Goal: Task Accomplishment & Management: Use online tool/utility

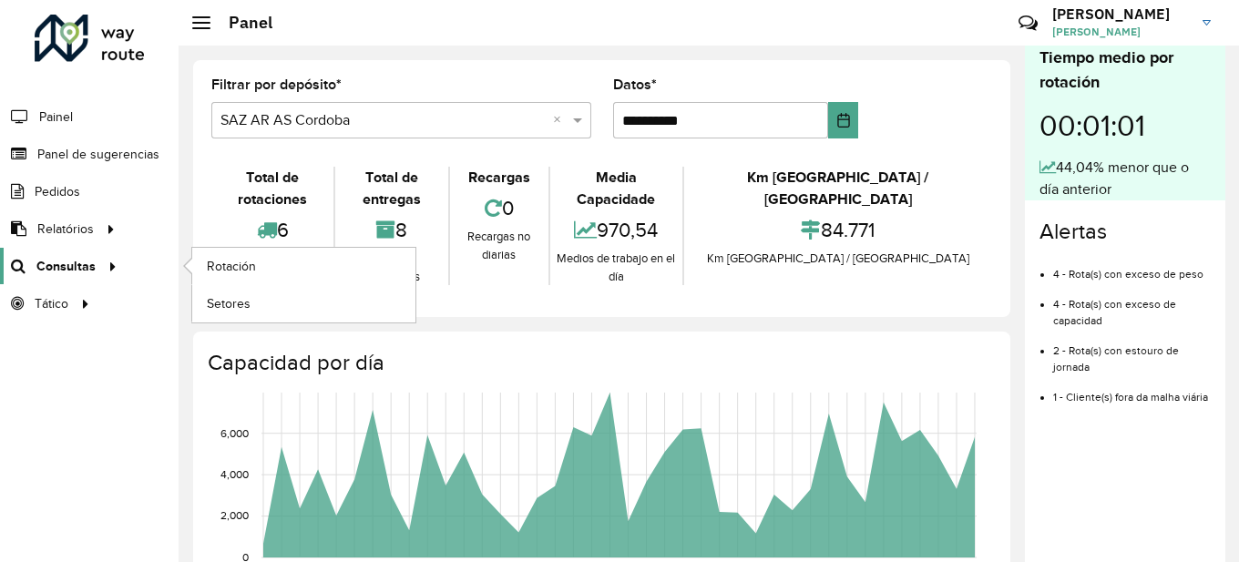
click at [59, 265] on font "Consultas" at bounding box center [65, 266] width 59 height 15
click at [230, 272] on font "Rotación" at bounding box center [233, 266] width 52 height 15
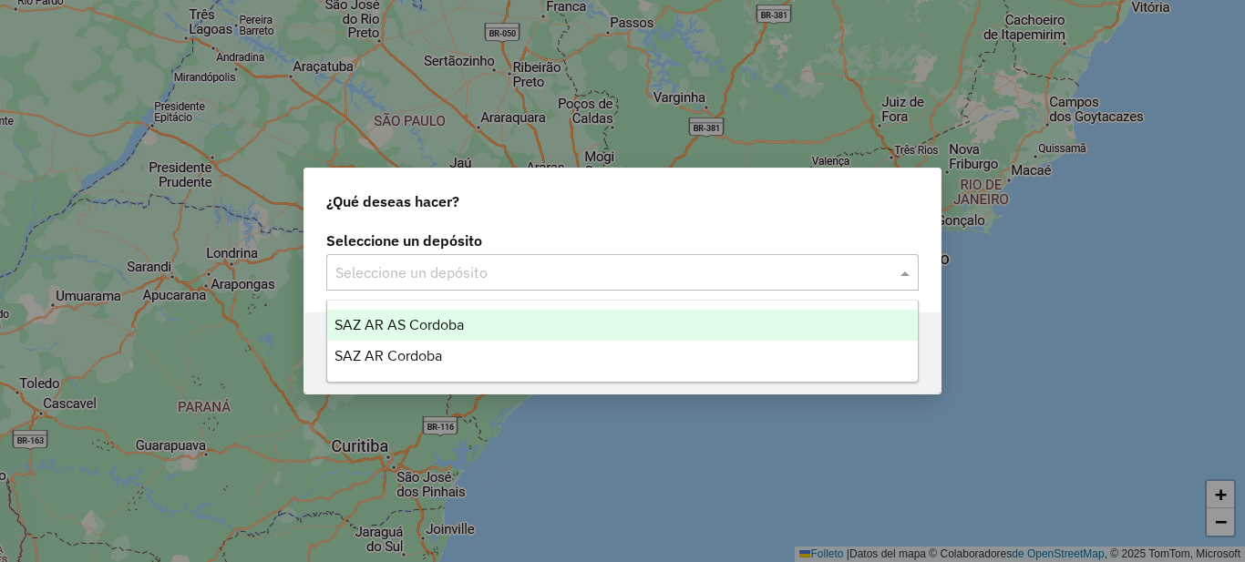
click at [531, 280] on input "text" at bounding box center [604, 273] width 538 height 22
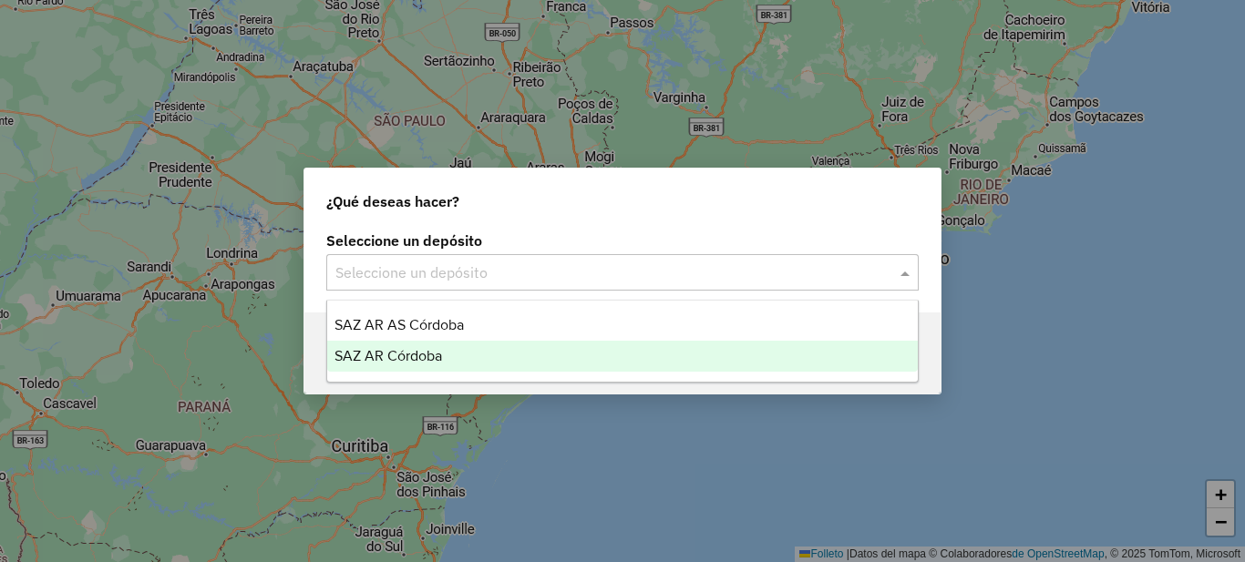
click at [437, 357] on font "SAZ AR Córdoba" at bounding box center [388, 355] width 108 height 15
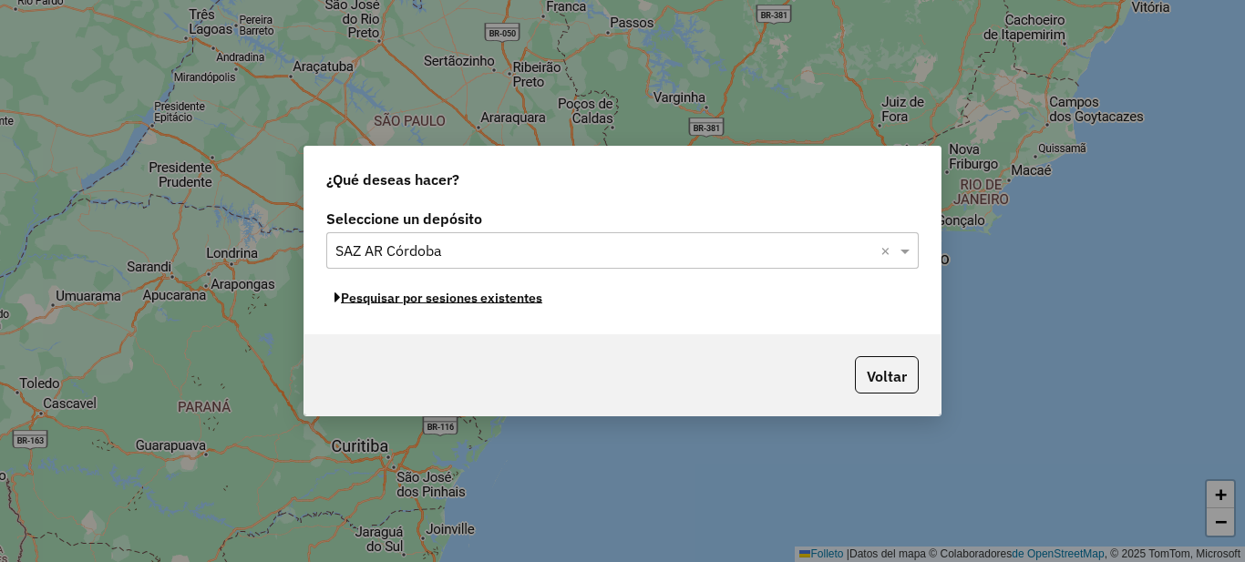
click at [455, 303] on font "Pesquisar por sesiones existentes" at bounding box center [441, 298] width 201 height 16
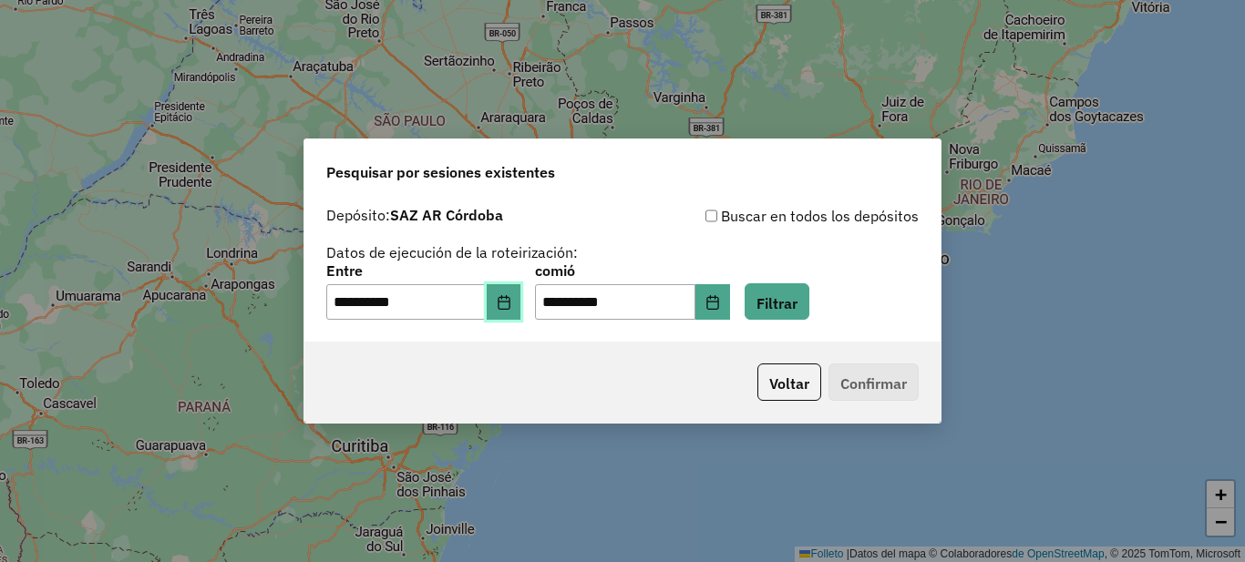
click at [509, 307] on icon "Elija fecha" at bounding box center [504, 302] width 12 height 15
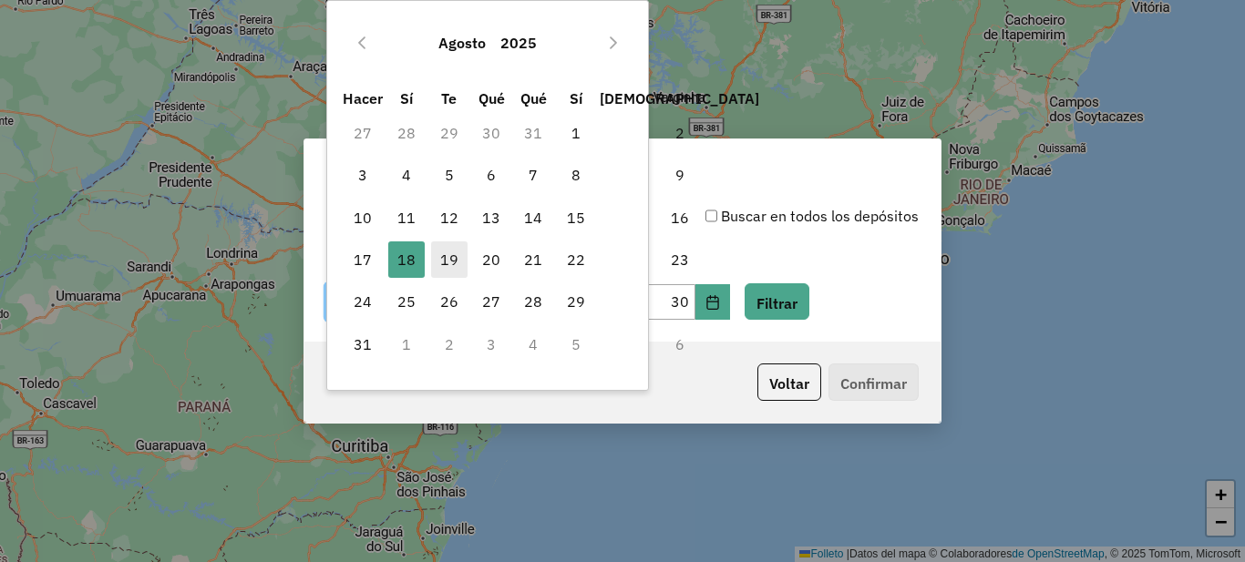
click at [447, 258] on font "19" at bounding box center [449, 260] width 18 height 18
type input "**********"
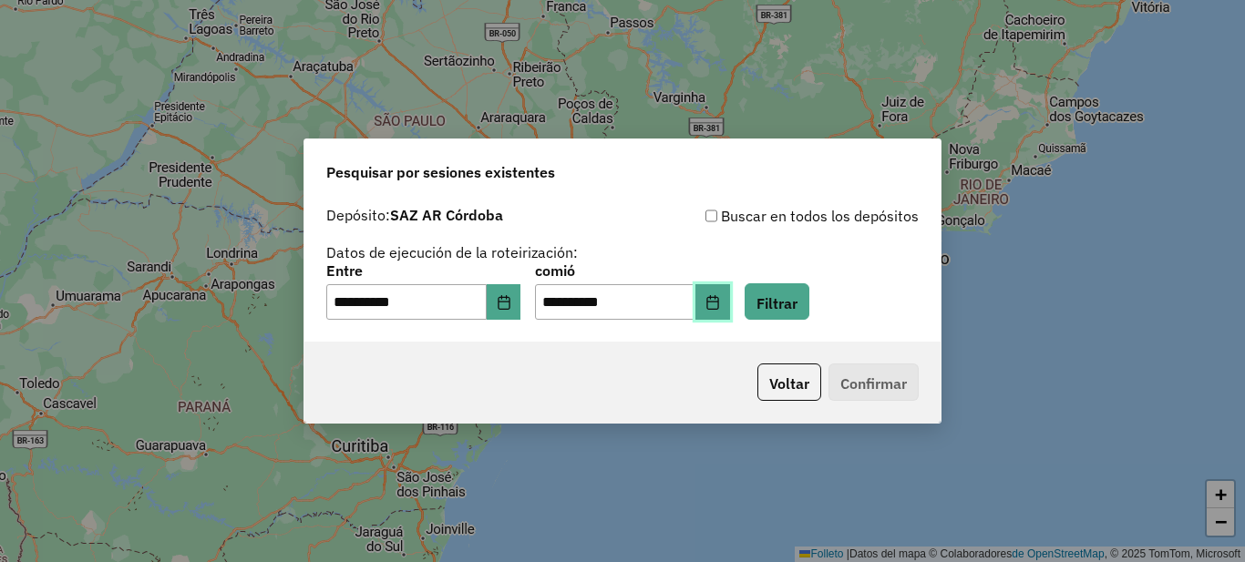
click at [718, 299] on icon "Elija fecha" at bounding box center [712, 302] width 12 height 15
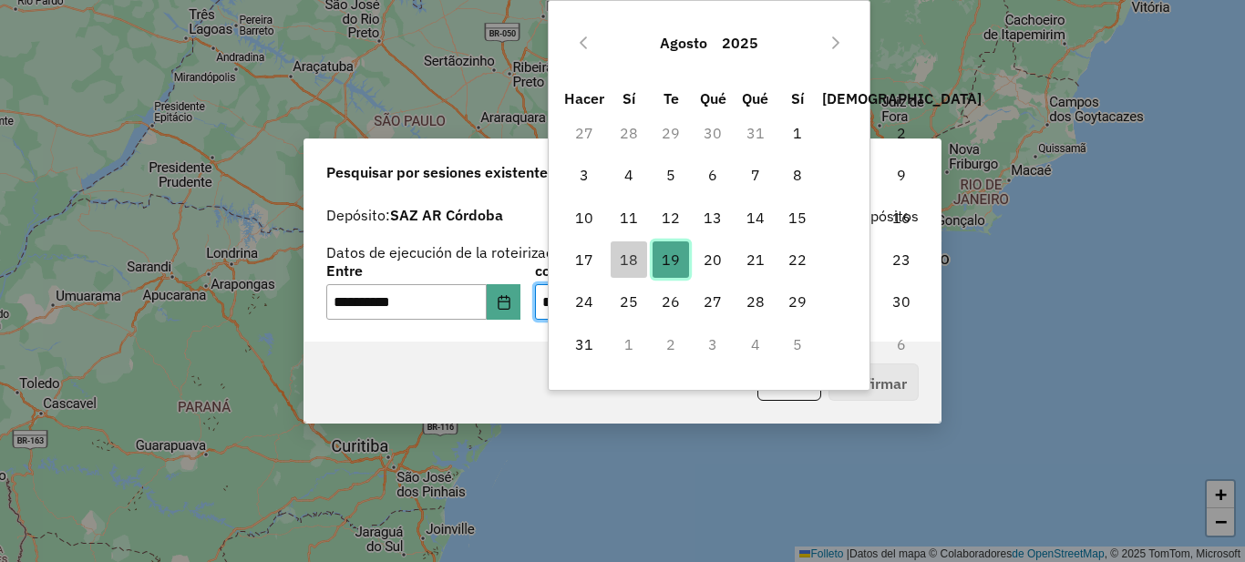
click at [667, 262] on font "19" at bounding box center [671, 260] width 18 height 18
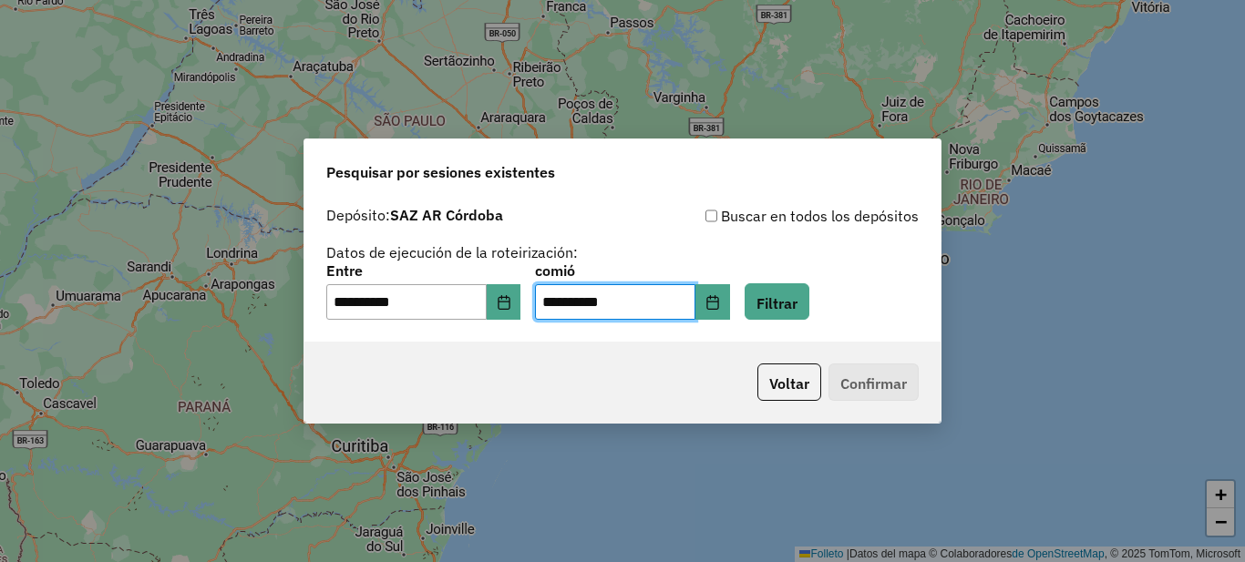
click at [912, 317] on div "**********" at bounding box center [622, 292] width 592 height 57
click at [797, 298] on font "Filtrar" at bounding box center [776, 302] width 41 height 18
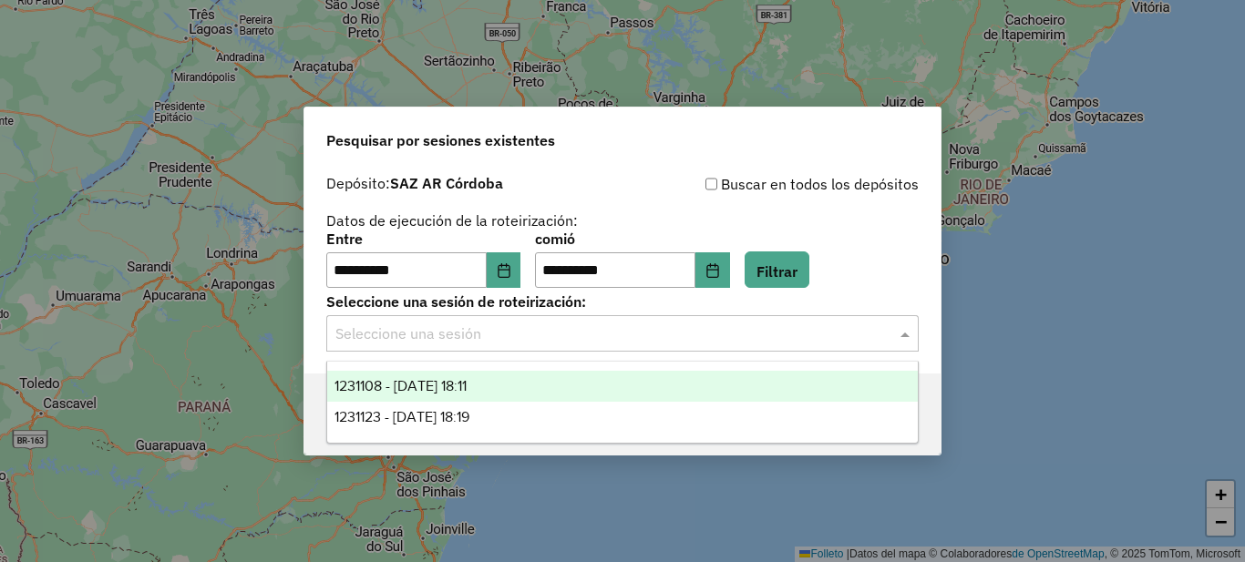
click at [450, 338] on input "text" at bounding box center [604, 335] width 538 height 22
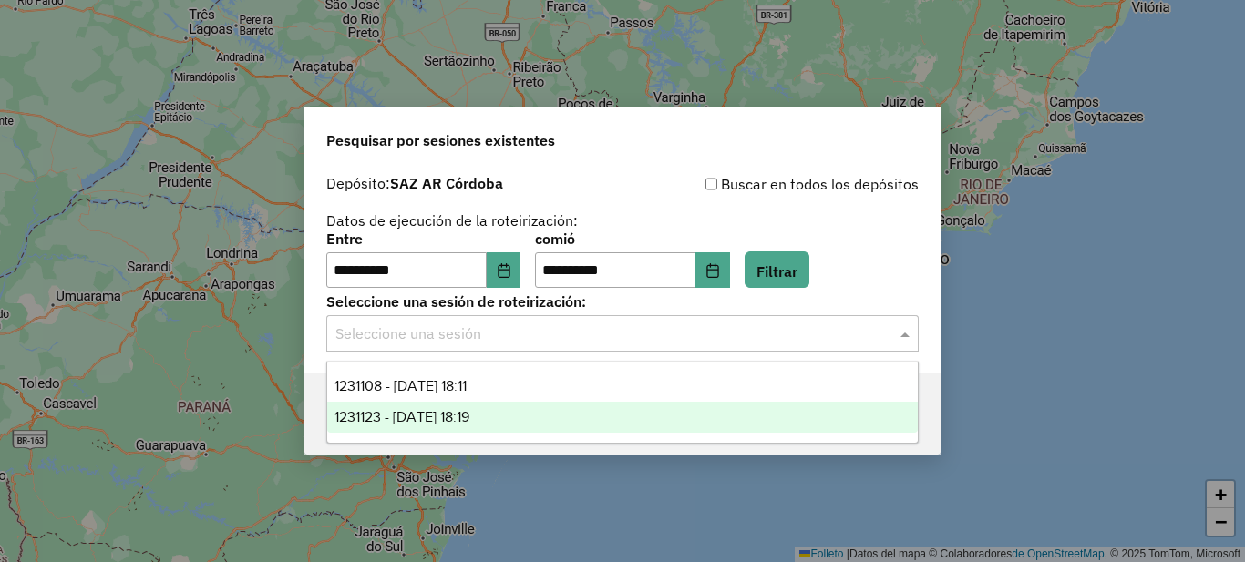
click at [453, 419] on font "1231123 - 19/08/2025 18:19" at bounding box center [401, 416] width 135 height 15
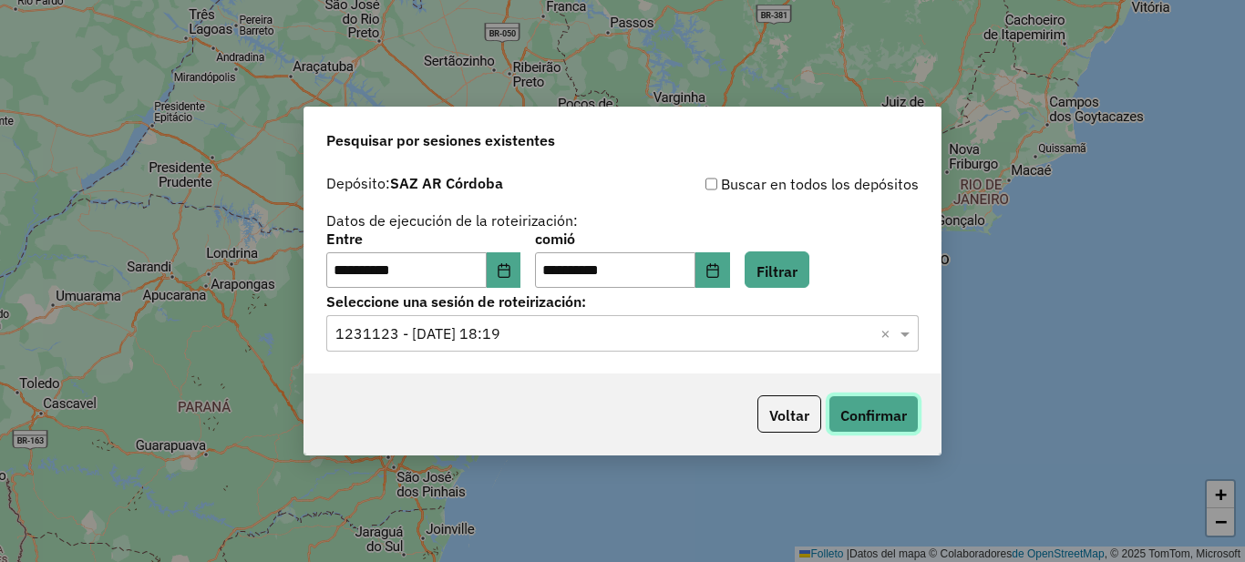
click at [884, 413] on font "Confirmar" at bounding box center [873, 415] width 67 height 18
click at [532, 331] on input "text" at bounding box center [604, 335] width 538 height 22
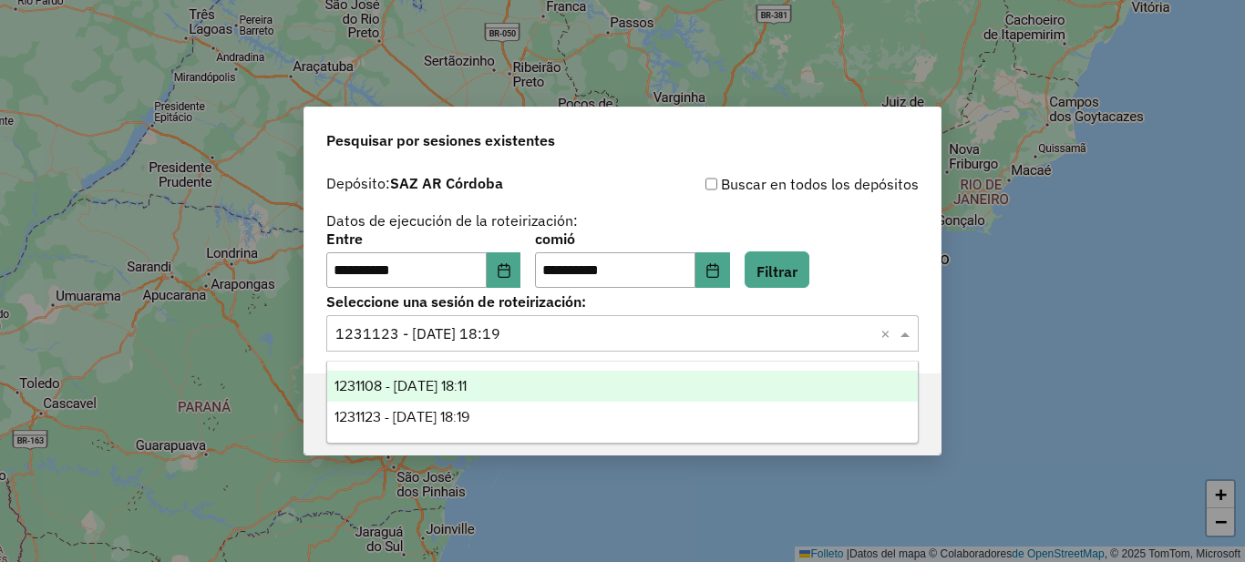
click at [477, 375] on div "1231108 - 19/08/2025 18:11" at bounding box center [622, 386] width 591 height 31
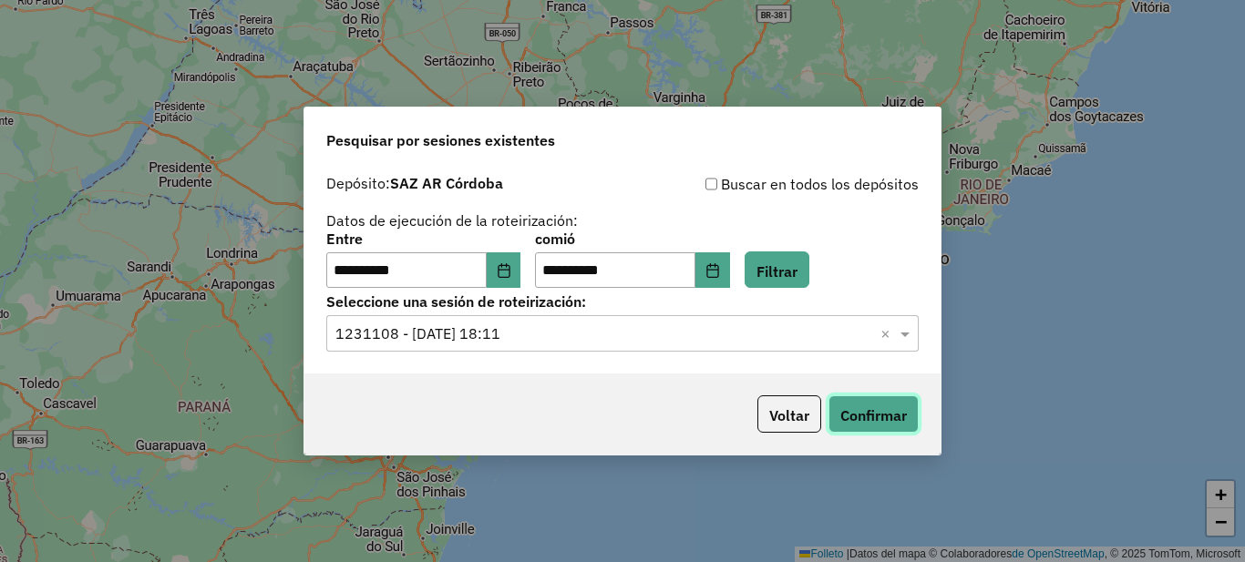
click at [862, 416] on font "Confirmar" at bounding box center [873, 415] width 67 height 18
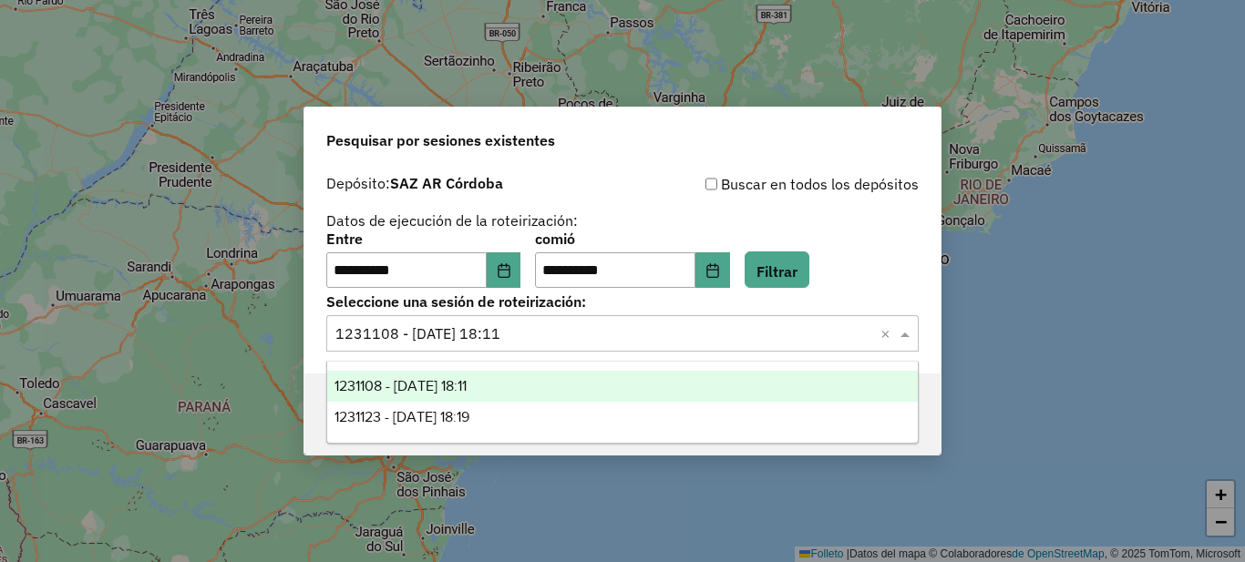
click at [665, 331] on input "text" at bounding box center [604, 335] width 538 height 22
click at [467, 385] on font "1231108 - 19/08/2025 18:11" at bounding box center [400, 385] width 132 height 15
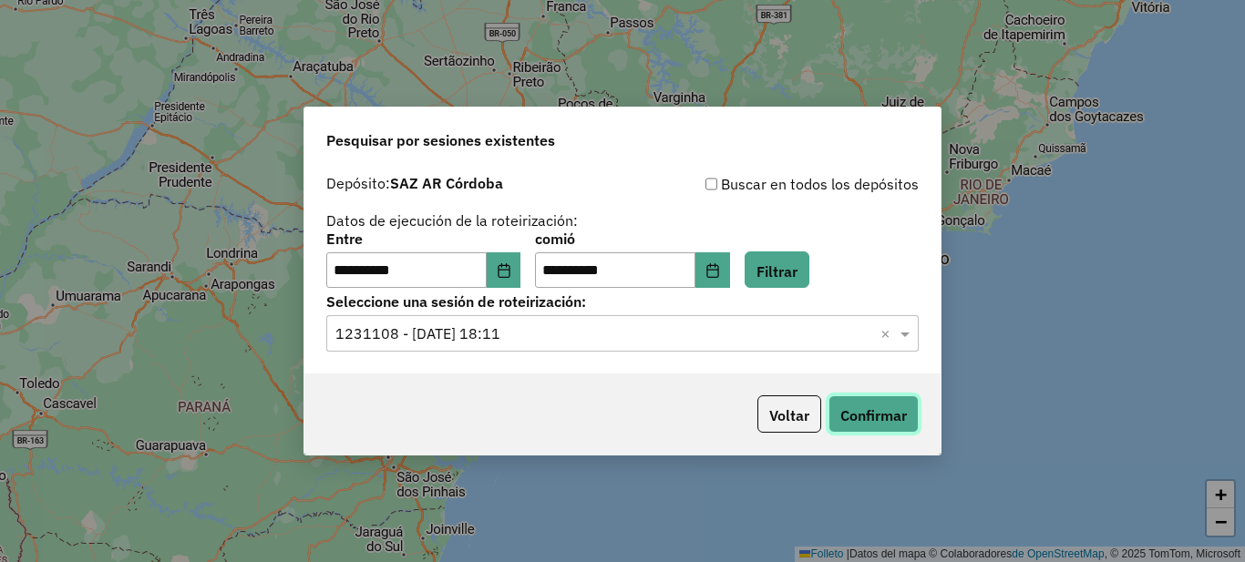
click at [883, 414] on font "Confirmar" at bounding box center [873, 415] width 67 height 18
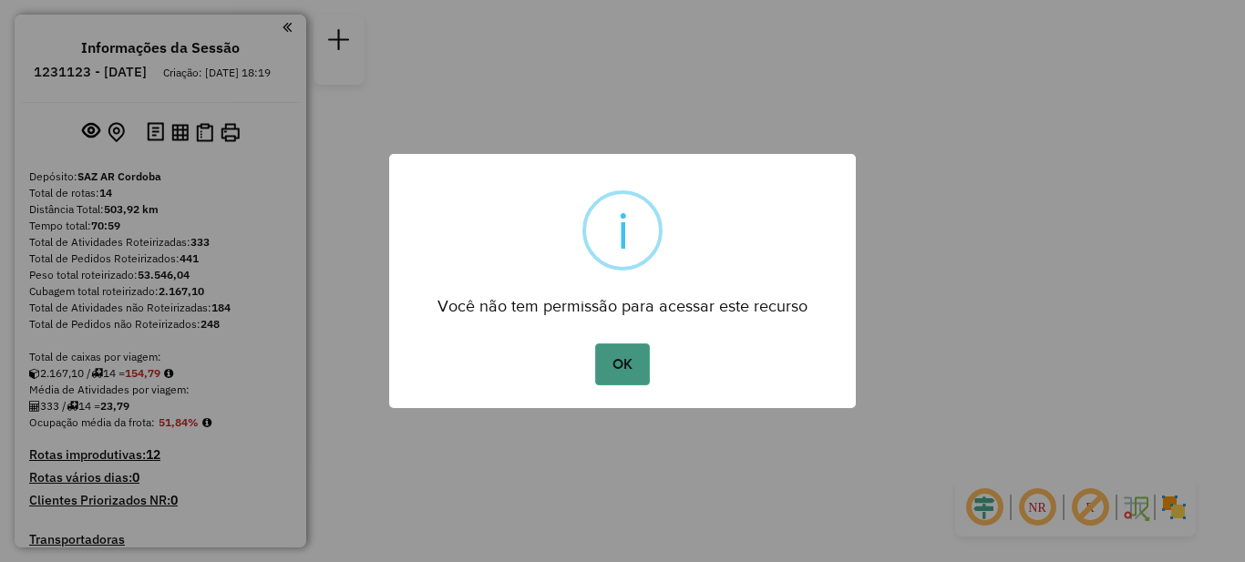
click at [632, 365] on button "OK" at bounding box center [622, 365] width 54 height 42
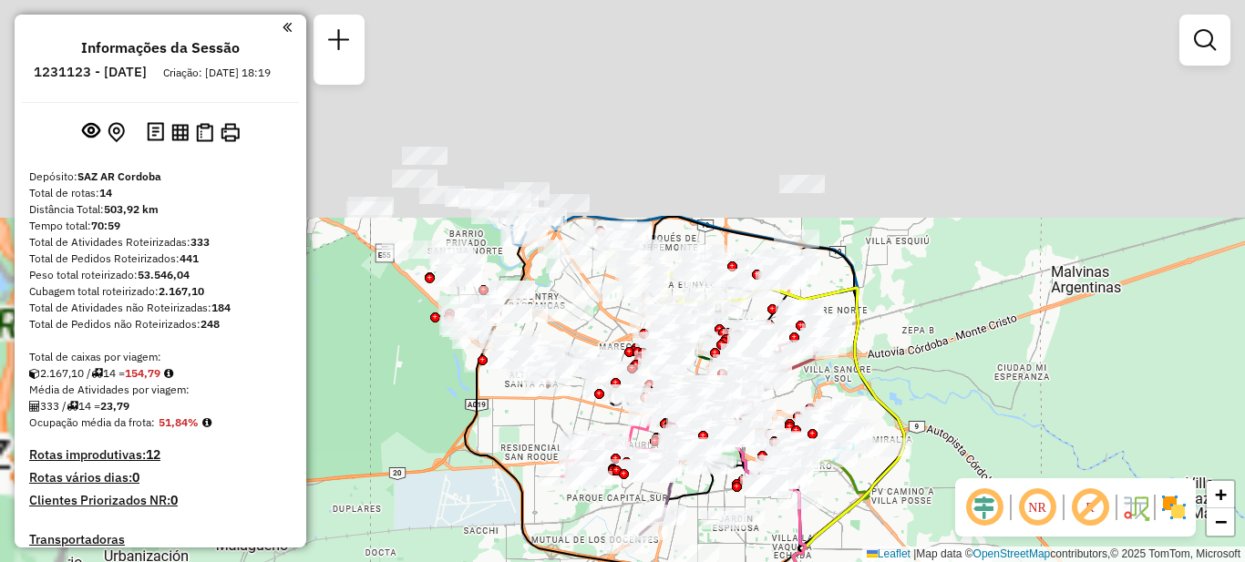
drag, startPoint x: 806, startPoint y: 454, endPoint x: 872, endPoint y: 541, distance: 109.9
click at [872, 542] on div "Janela de atendimento Grade de atendimento Capacidade Transportadoras Veículos …" at bounding box center [622, 281] width 1245 height 562
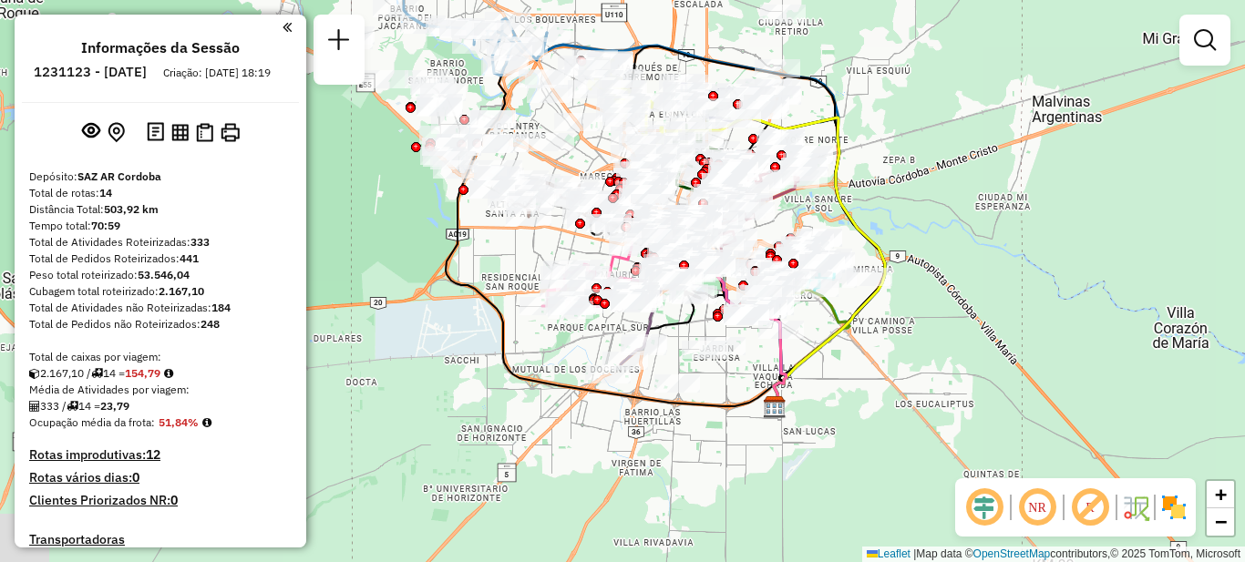
drag, startPoint x: 475, startPoint y: 476, endPoint x: 455, endPoint y: 307, distance: 169.8
click at [455, 307] on div "Janela de atendimento Grade de atendimento Capacidade Transportadoras Veículos …" at bounding box center [622, 281] width 1245 height 562
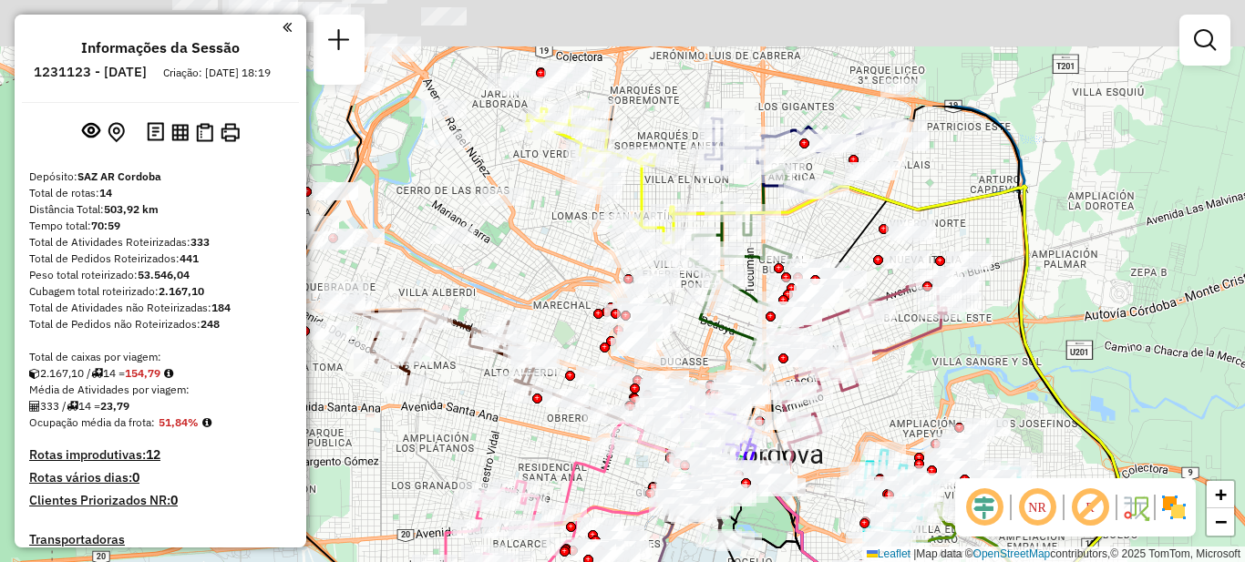
drag, startPoint x: 448, startPoint y: 92, endPoint x: 611, endPoint y: 378, distance: 329.4
click at [611, 378] on div "Janela de atendimento Grade de atendimento Capacidade Transportadoras Veículos …" at bounding box center [622, 281] width 1245 height 562
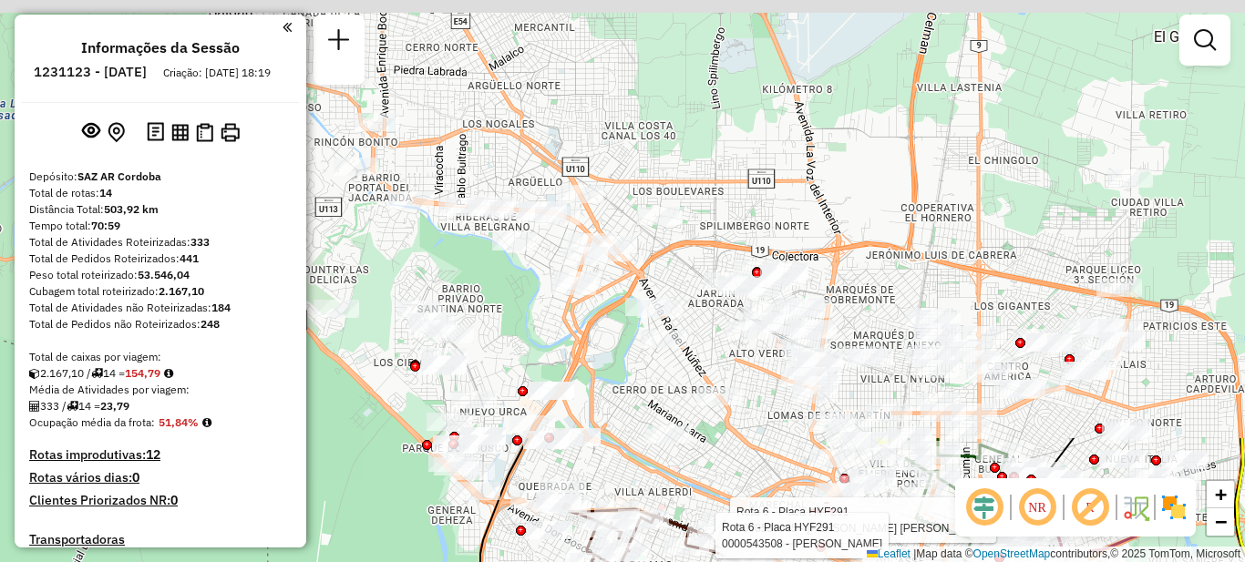
drag, startPoint x: 1034, startPoint y: 80, endPoint x: 864, endPoint y: 342, distance: 312.2
click at [1234, 561] on html "Aguarde... Pop-up bloqueado! Seu navegador bloqueou automáticamente a abertura …" at bounding box center [622, 281] width 1245 height 562
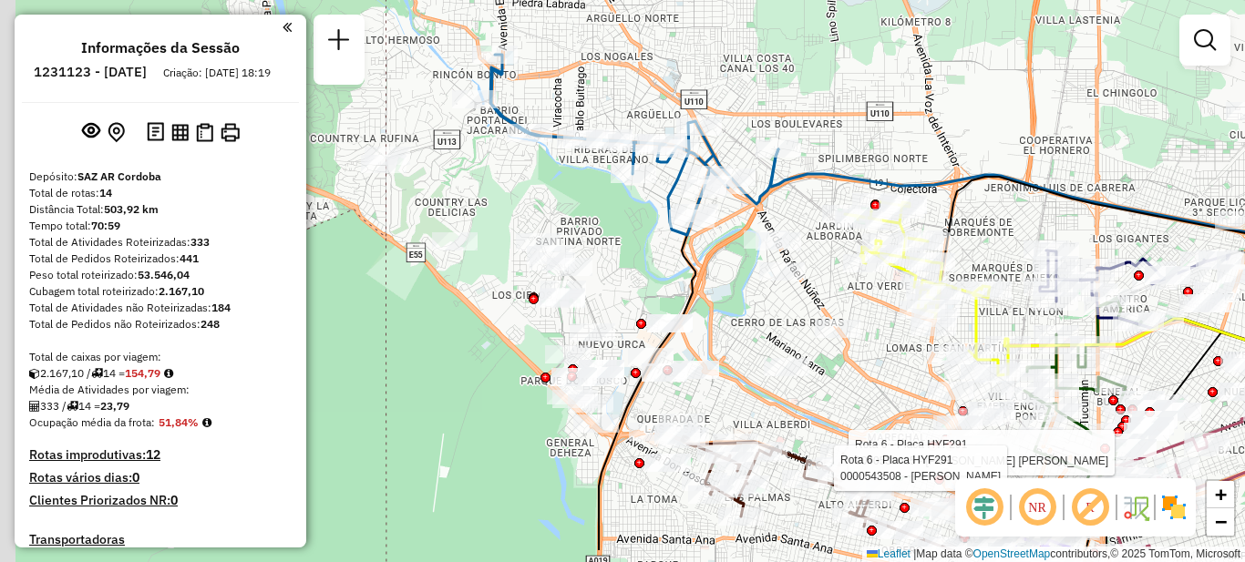
drag, startPoint x: 636, startPoint y: 159, endPoint x: 750, endPoint y: 93, distance: 131.5
click at [750, 93] on div "Rota 6 - Placa HYF291 0000538635 - Carranza Cristina Alicia Rota 6 - Placa HYF2…" at bounding box center [622, 281] width 1245 height 562
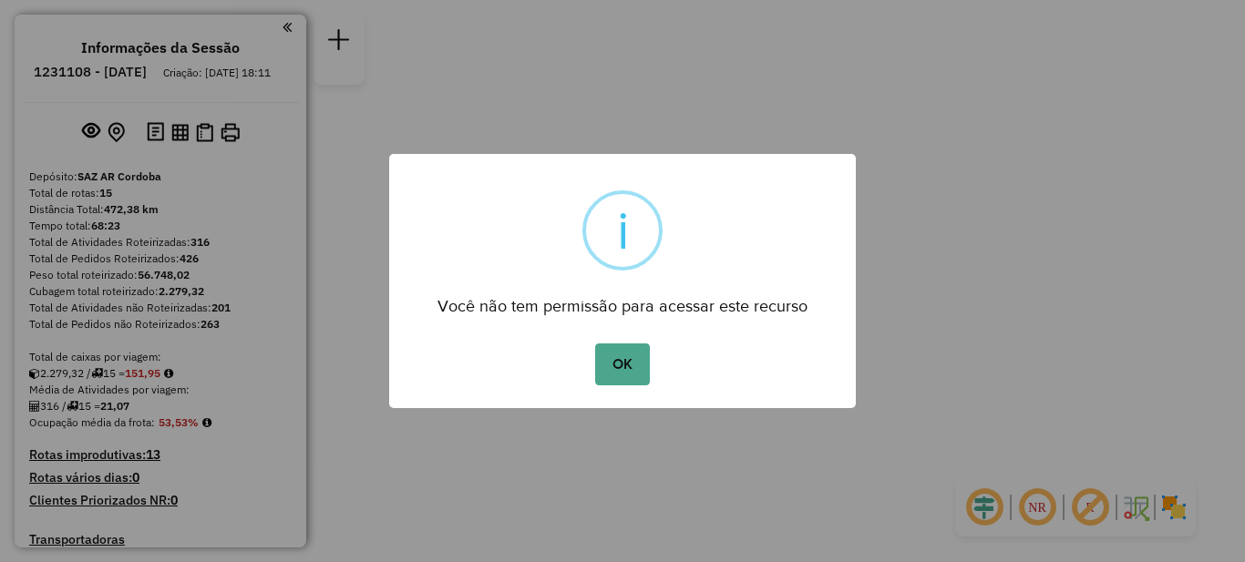
click at [725, 115] on div "× i Você não tem permissão para acessar este recurso OK No Cancel" at bounding box center [622, 281] width 1245 height 562
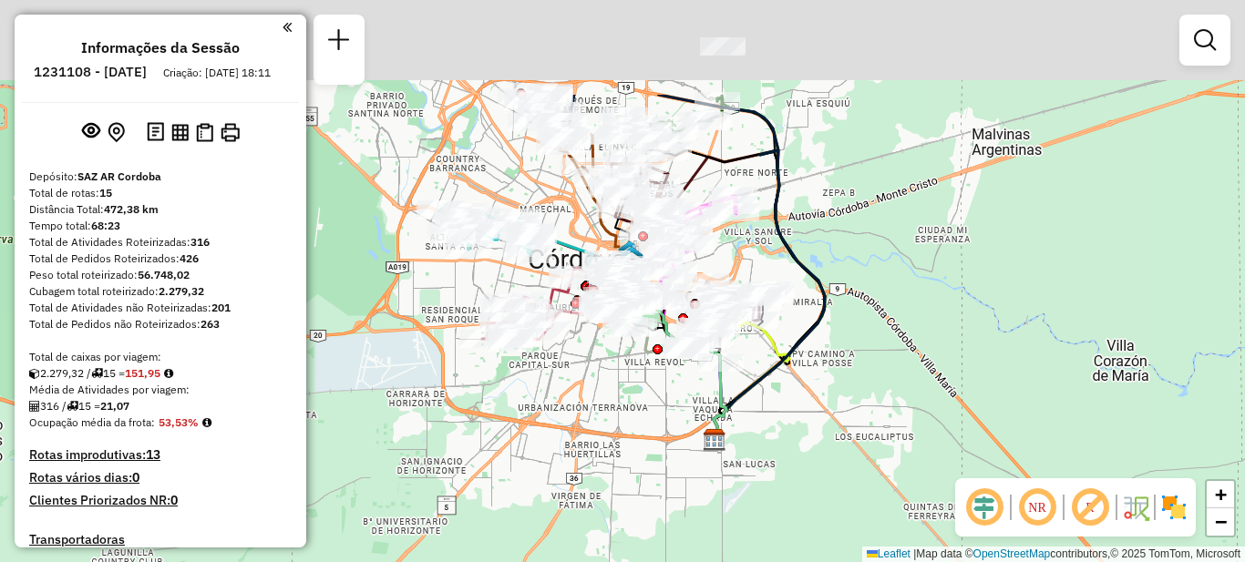
drag, startPoint x: 615, startPoint y: 247, endPoint x: 626, endPoint y: 403, distance: 156.2
click at [626, 403] on div "Janela de atendimento Grade de atendimento Capacidade Transportadoras Veículos …" at bounding box center [622, 281] width 1245 height 562
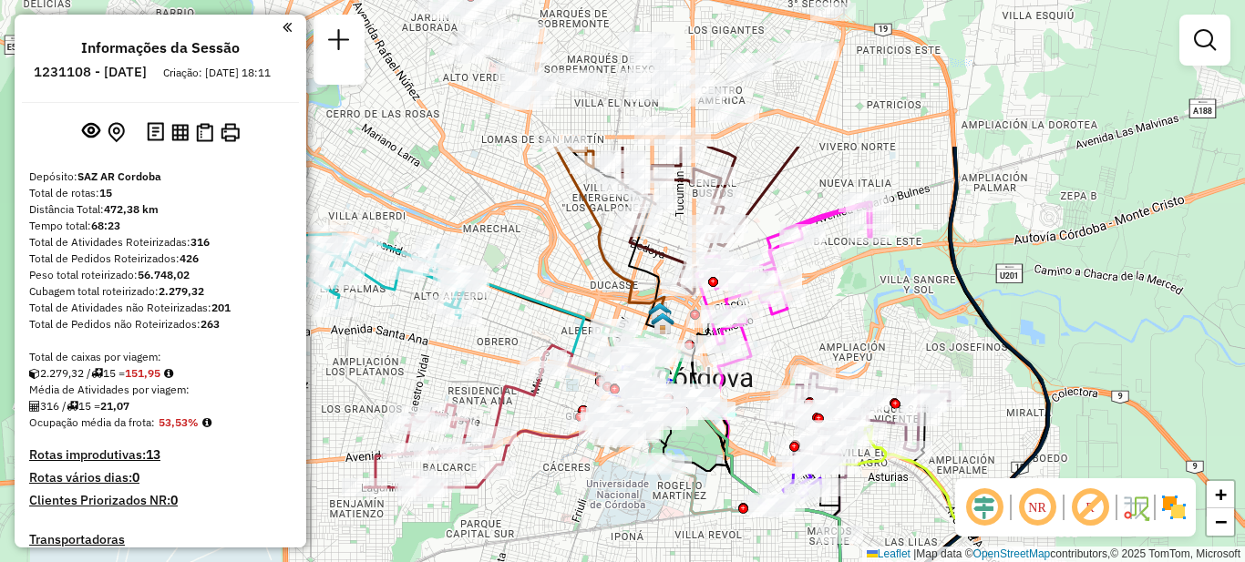
drag, startPoint x: 615, startPoint y: 355, endPoint x: 634, endPoint y: 544, distance: 189.6
click at [637, 550] on div "Janela de atendimento Grade de atendimento Capacidade Transportadoras Veículos …" at bounding box center [622, 281] width 1245 height 562
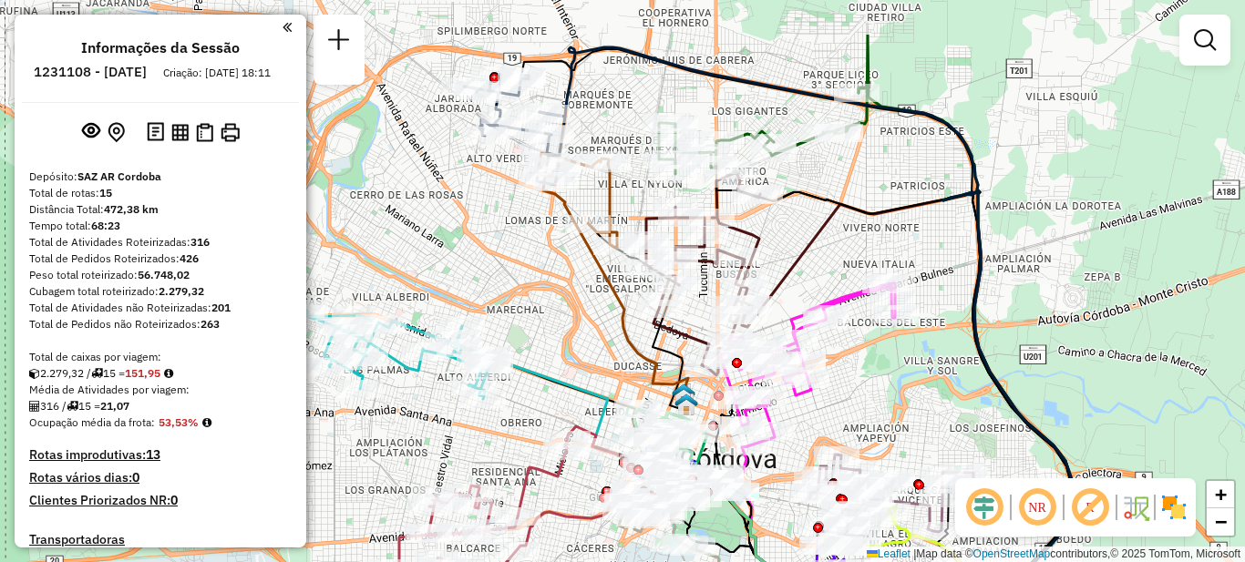
drag, startPoint x: 964, startPoint y: 88, endPoint x: 991, endPoint y: 180, distance: 94.9
click at [991, 180] on div "Janela de atendimento Grade de atendimento Capacidade Transportadoras Veículos …" at bounding box center [622, 281] width 1245 height 562
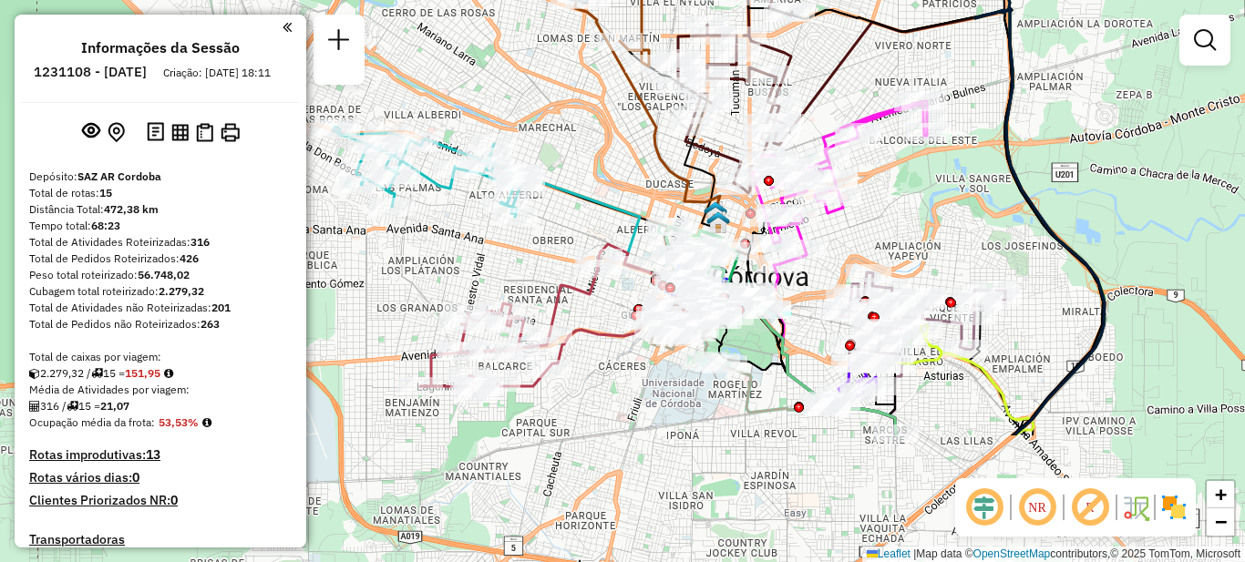
drag, startPoint x: 911, startPoint y: 411, endPoint x: 943, endPoint y: 235, distance: 178.8
click at [943, 235] on div "Janela de atendimento Grade de atendimento Capacidade Transportadoras Veículos …" at bounding box center [622, 281] width 1245 height 562
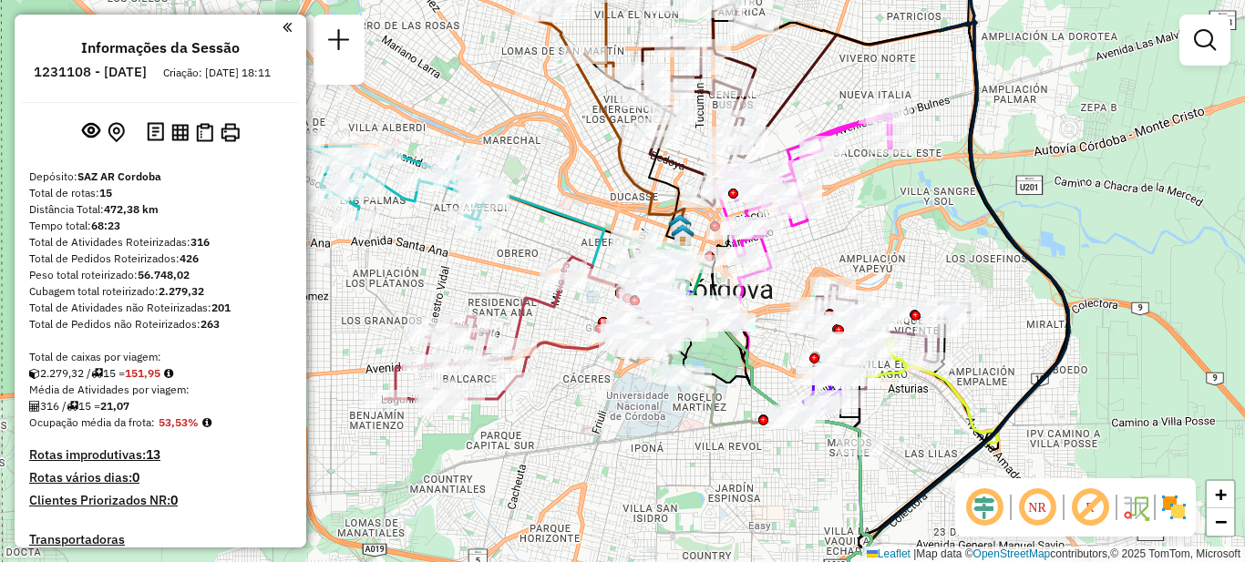
drag, startPoint x: 735, startPoint y: 436, endPoint x: 700, endPoint y: 448, distance: 37.8
click at [700, 448] on div "Janela de atendimento Grade de atendimento Capacidade Transportadoras Veículos …" at bounding box center [622, 281] width 1245 height 562
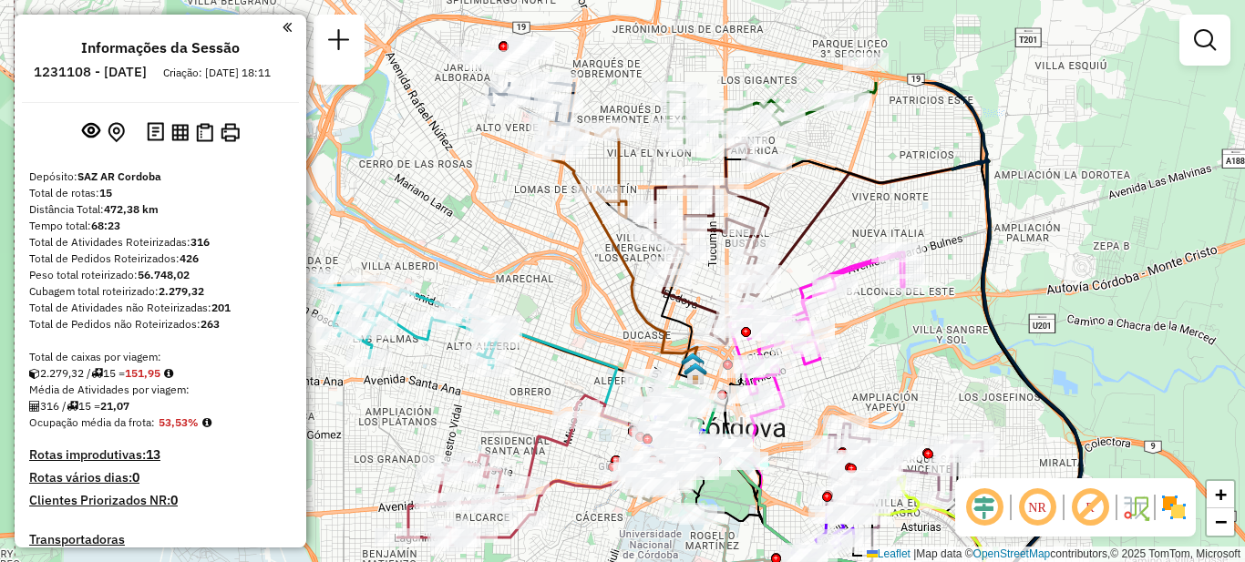
drag, startPoint x: 633, startPoint y: 429, endPoint x: 646, endPoint y: 568, distance: 139.1
click at [646, 561] on html "Aguarde... Pop-up bloqueado! Seu navegador bloqueou automáticamente a abertura …" at bounding box center [622, 281] width 1245 height 562
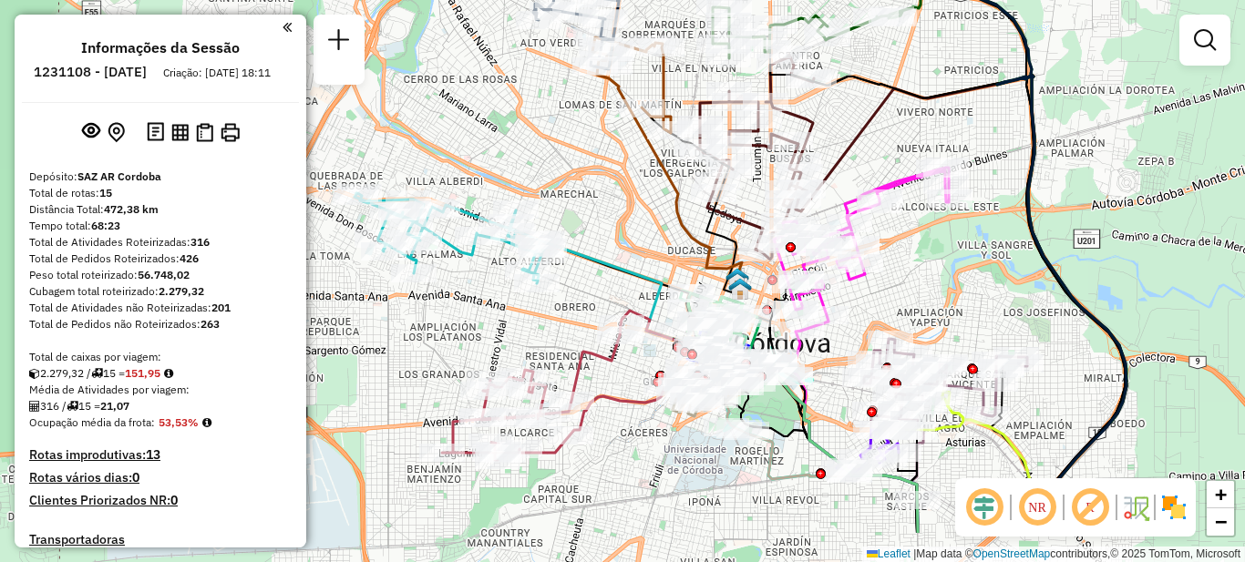
drag, startPoint x: 964, startPoint y: 180, endPoint x: 1006, endPoint y: 75, distance: 112.9
click at [1006, 75] on div "Janela de atendimento Grade de atendimento Capacidade Transportadoras Veículos …" at bounding box center [622, 281] width 1245 height 562
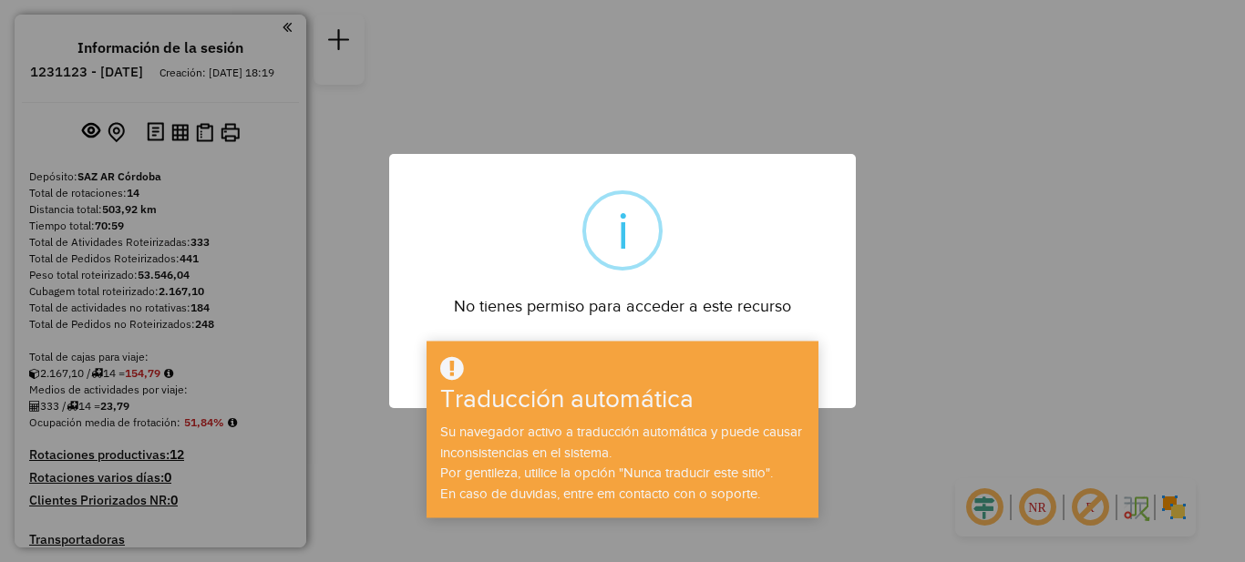
click at [940, 149] on div "× i No tienes permiso para acceder a este recurso DE ACUERDO No Cancel" at bounding box center [622, 281] width 1245 height 562
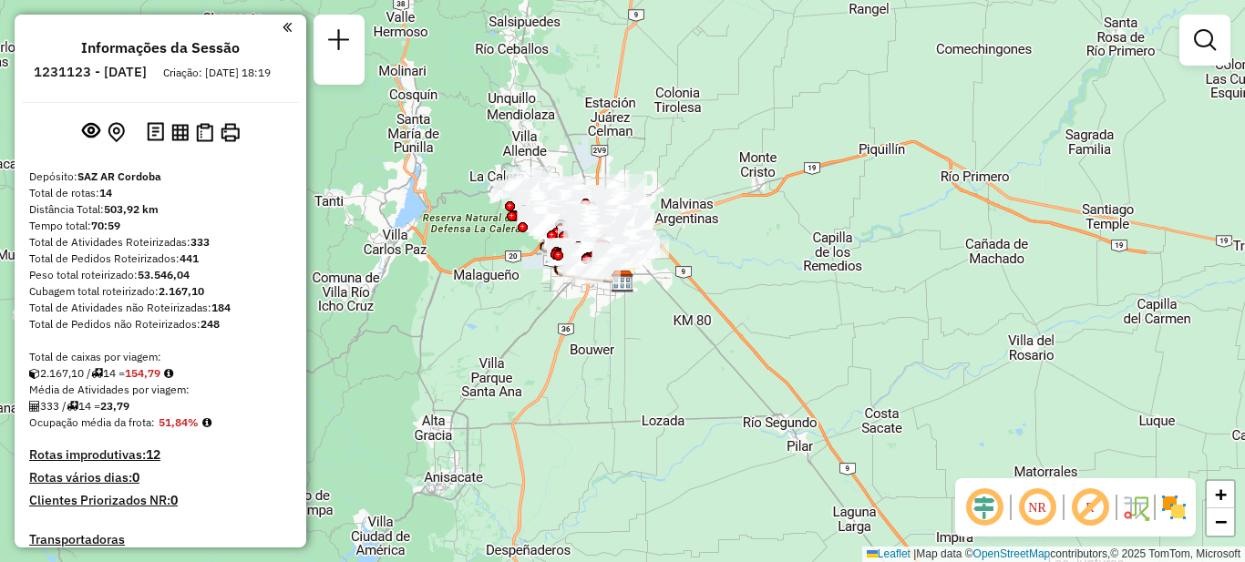
click at [427, 433] on div "Janela de atendimento Grade de atendimento Capacidade Transportadoras Veículos …" at bounding box center [622, 281] width 1245 height 562
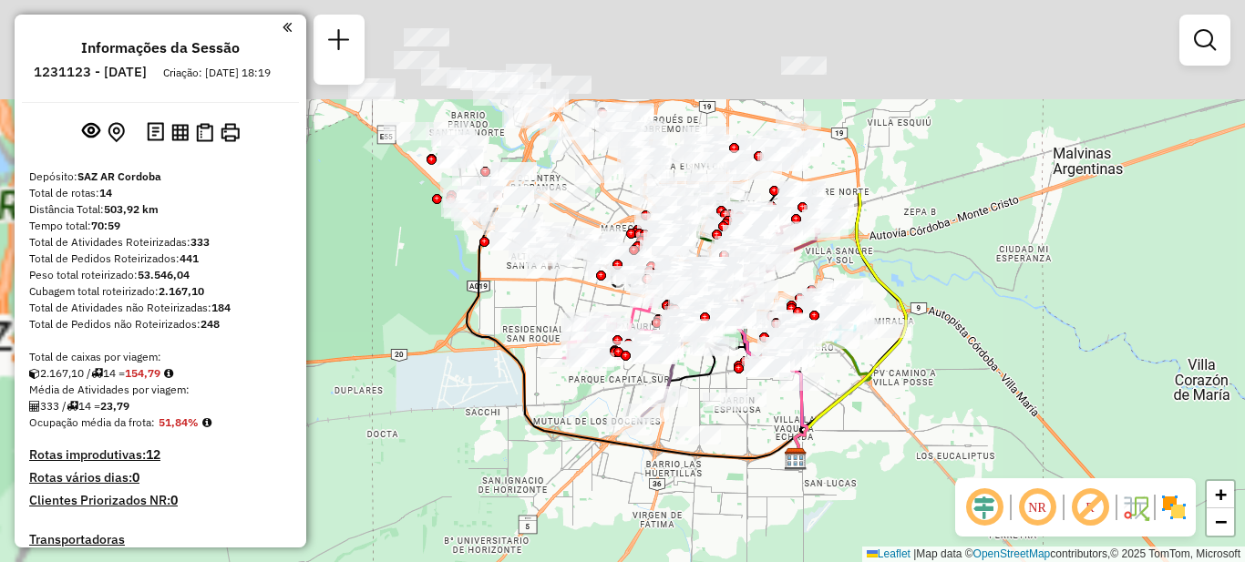
drag, startPoint x: 651, startPoint y: 313, endPoint x: 884, endPoint y: 589, distance: 361.5
click at [884, 561] on html "Aguarde... Pop-up bloqueado! Seu navegador bloqueou automáticamente a abertura …" at bounding box center [622, 281] width 1245 height 562
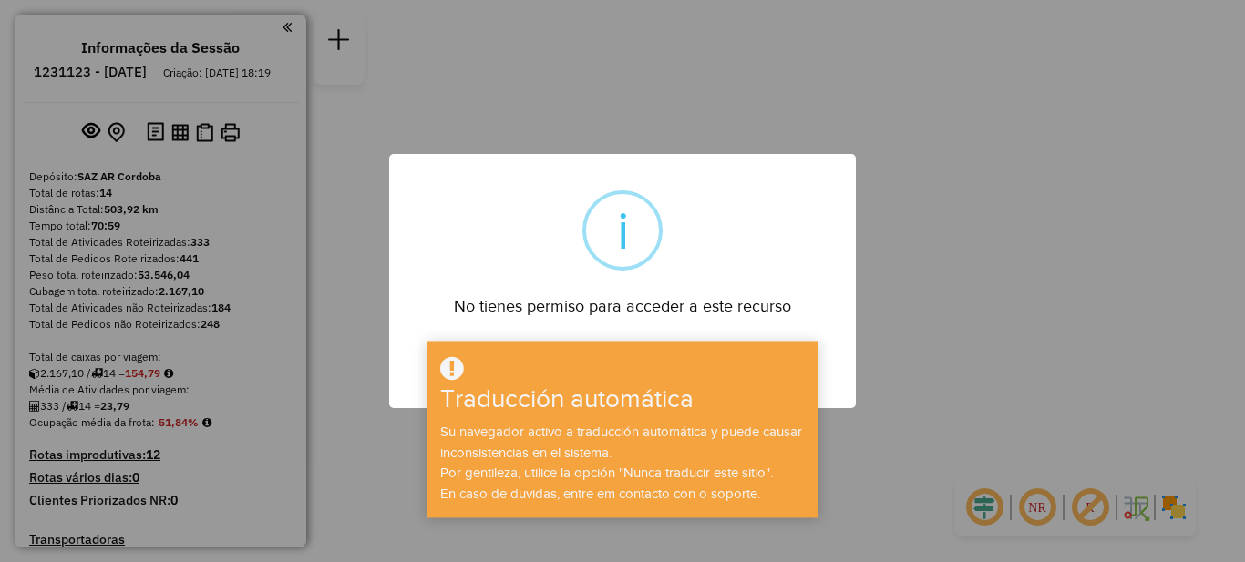
click at [1001, 408] on div "× i No tienes permiso para acceder a este recurso DE ACUERDO No Cancel" at bounding box center [622, 281] width 1245 height 562
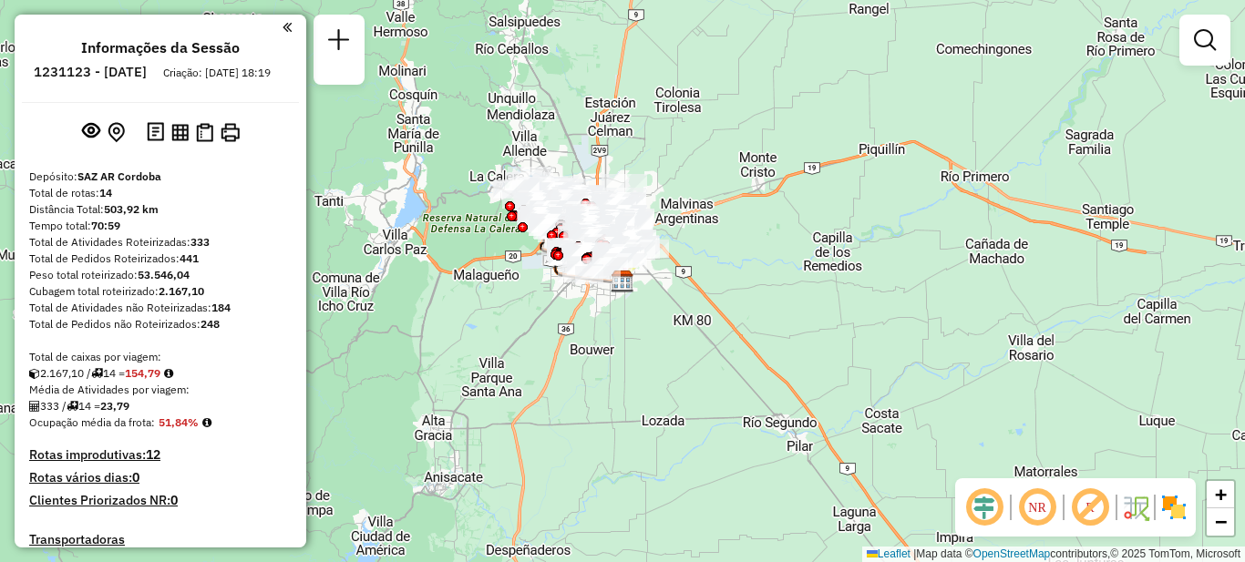
click at [566, 321] on div "Janela de atendimento Grade de atendimento Capacidade Transportadoras Veículos …" at bounding box center [622, 281] width 1245 height 562
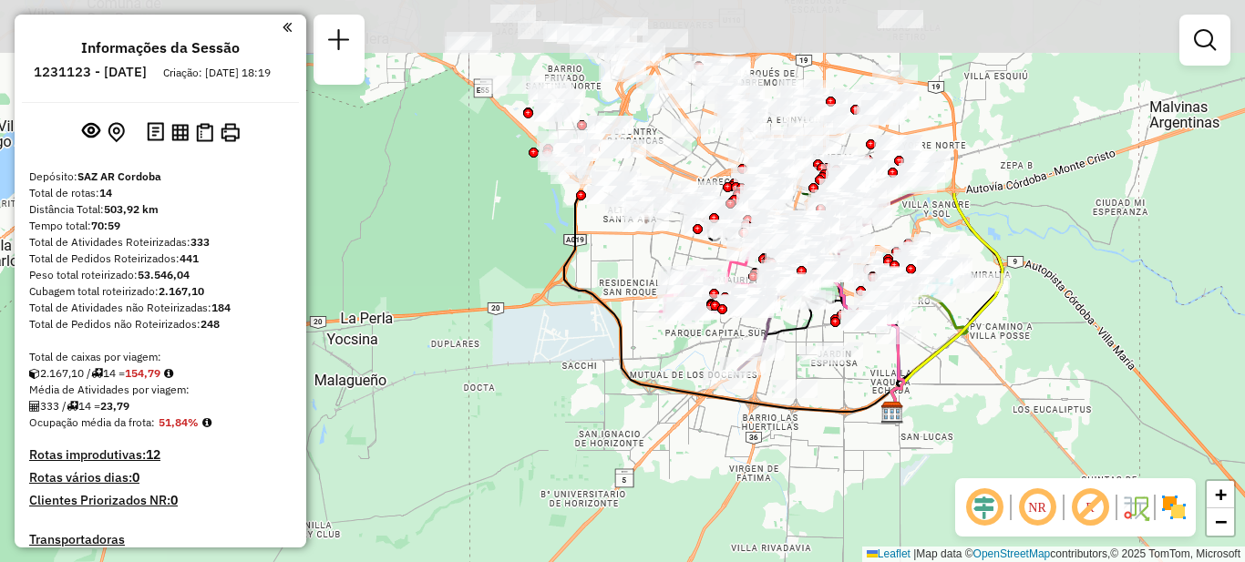
drag, startPoint x: 625, startPoint y: 209, endPoint x: 728, endPoint y: 466, distance: 276.9
click at [728, 466] on div "Janela de atendimento Grade de atendimento Capacidade Transportadoras Veículos …" at bounding box center [622, 281] width 1245 height 562
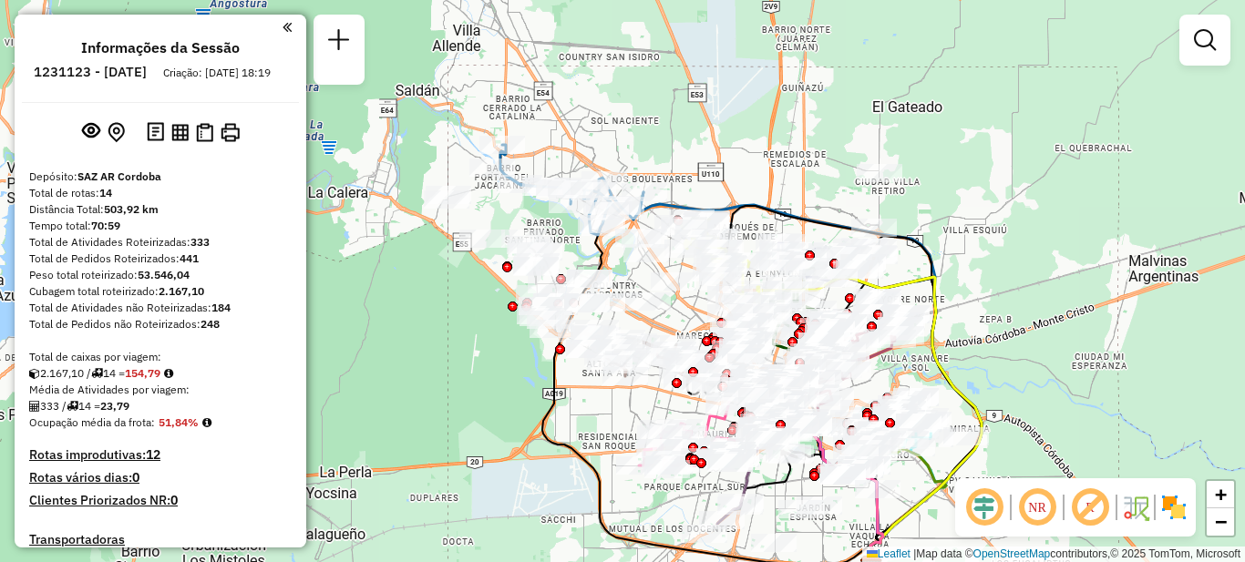
drag, startPoint x: 555, startPoint y: 326, endPoint x: 531, endPoint y: 473, distance: 148.6
click at [531, 473] on div "Janela de atendimento Grade de atendimento Capacidade Transportadoras Veículos …" at bounding box center [622, 281] width 1245 height 562
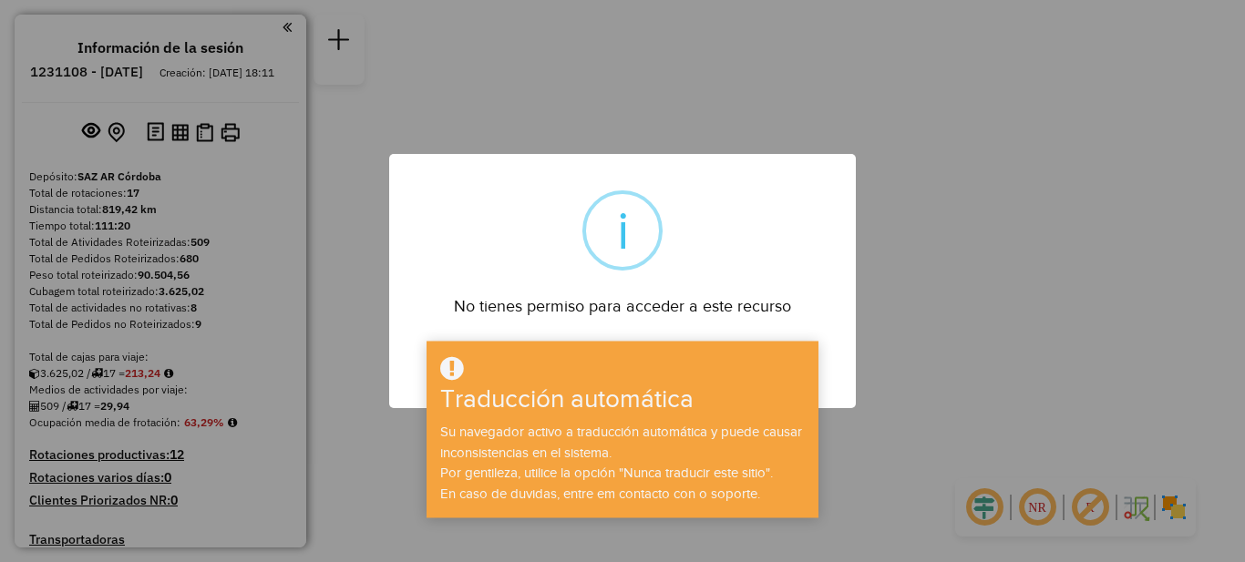
click at [1031, 138] on div "× i No tienes permiso para acceder a este recurso DE ACUERDO No Cancel" at bounding box center [622, 281] width 1245 height 562
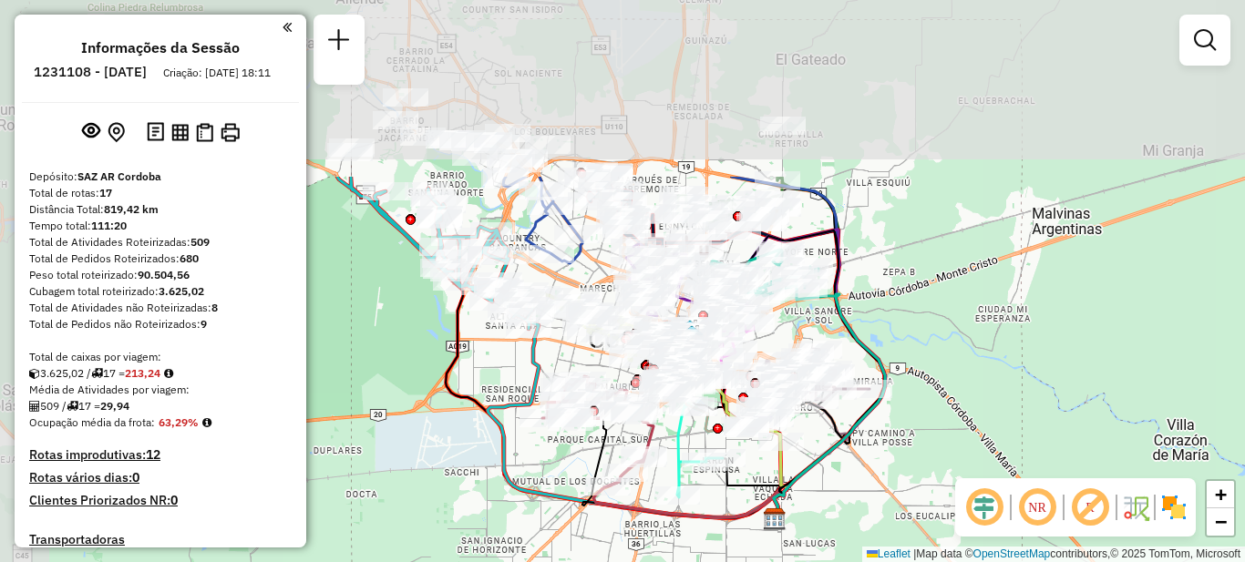
drag, startPoint x: 757, startPoint y: 192, endPoint x: 941, endPoint y: 430, distance: 300.8
click at [941, 430] on div "Janela de atendimento Grade de atendimento Capacidade Transportadoras Veículos …" at bounding box center [622, 281] width 1245 height 562
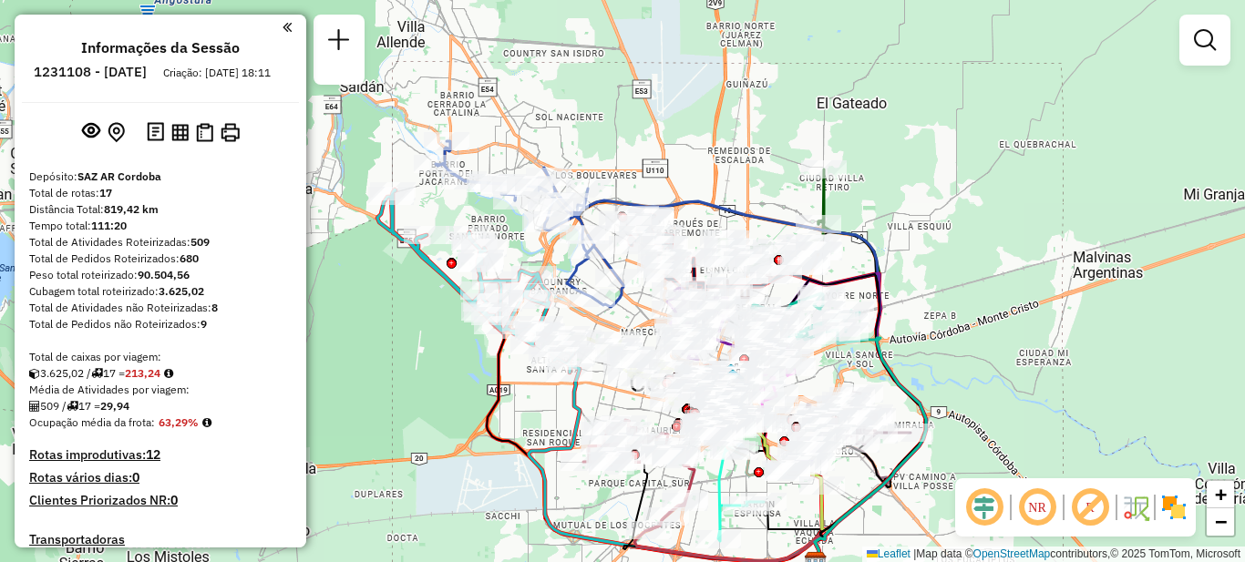
drag, startPoint x: 991, startPoint y: 265, endPoint x: 1026, endPoint y: 324, distance: 69.1
click at [1026, 324] on div "Janela de atendimento Grade de atendimento Capacidade Transportadoras Veículos …" at bounding box center [622, 281] width 1245 height 562
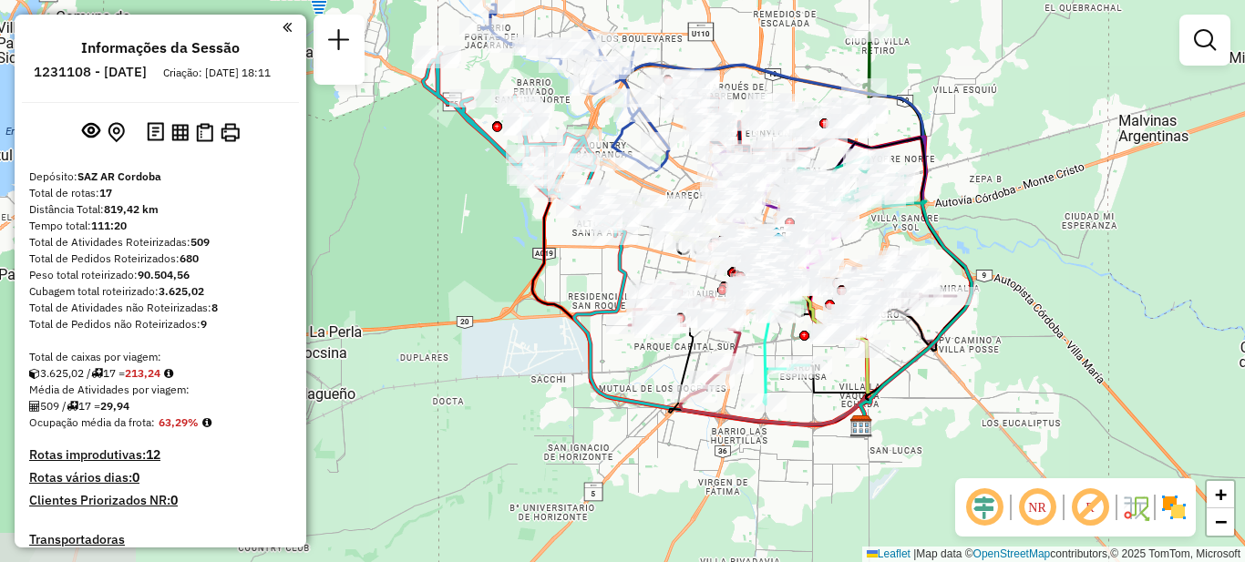
drag, startPoint x: 953, startPoint y: 159, endPoint x: 960, endPoint y: 128, distance: 31.6
click at [958, 128] on div "Janela de atendimento Grade de atendimento Capacidade Transportadoras Veículos …" at bounding box center [622, 281] width 1245 height 562
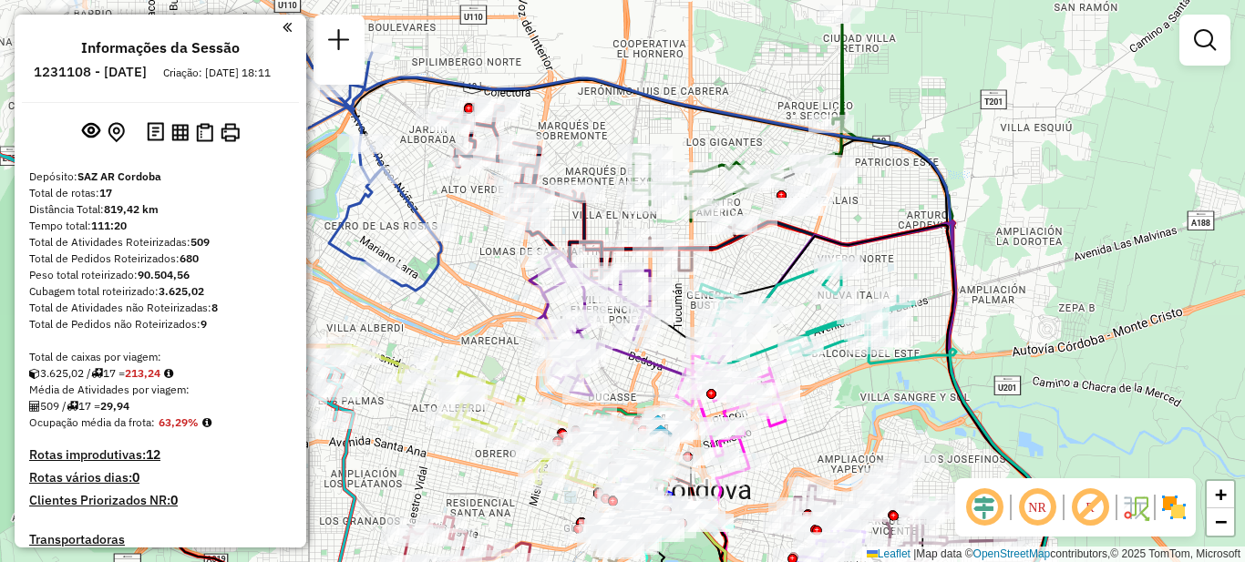
drag, startPoint x: 965, startPoint y: 138, endPoint x: 996, endPoint y: 213, distance: 81.7
click at [1013, 209] on div "Janela de atendimento Grade de atendimento Capacidade Transportadoras Veículos …" at bounding box center [622, 281] width 1245 height 562
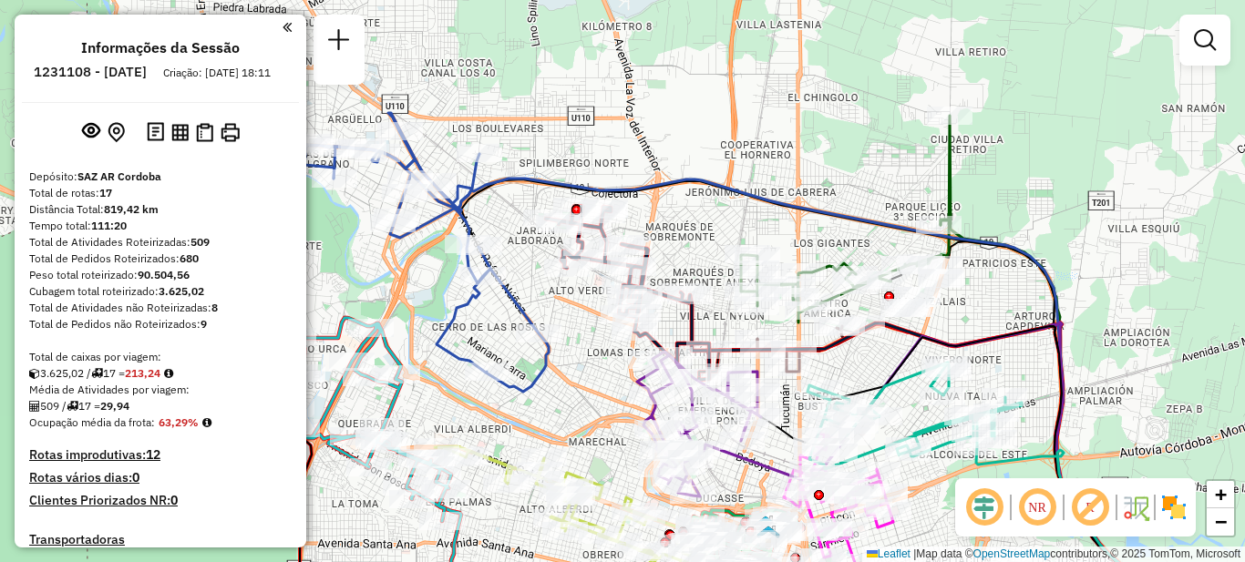
drag, startPoint x: 1042, startPoint y: 129, endPoint x: 1164, endPoint y: 188, distance: 135.3
click at [1168, 189] on div "Janela de atendimento Grade de atendimento Capacidade Transportadoras Veículos …" at bounding box center [622, 281] width 1245 height 562
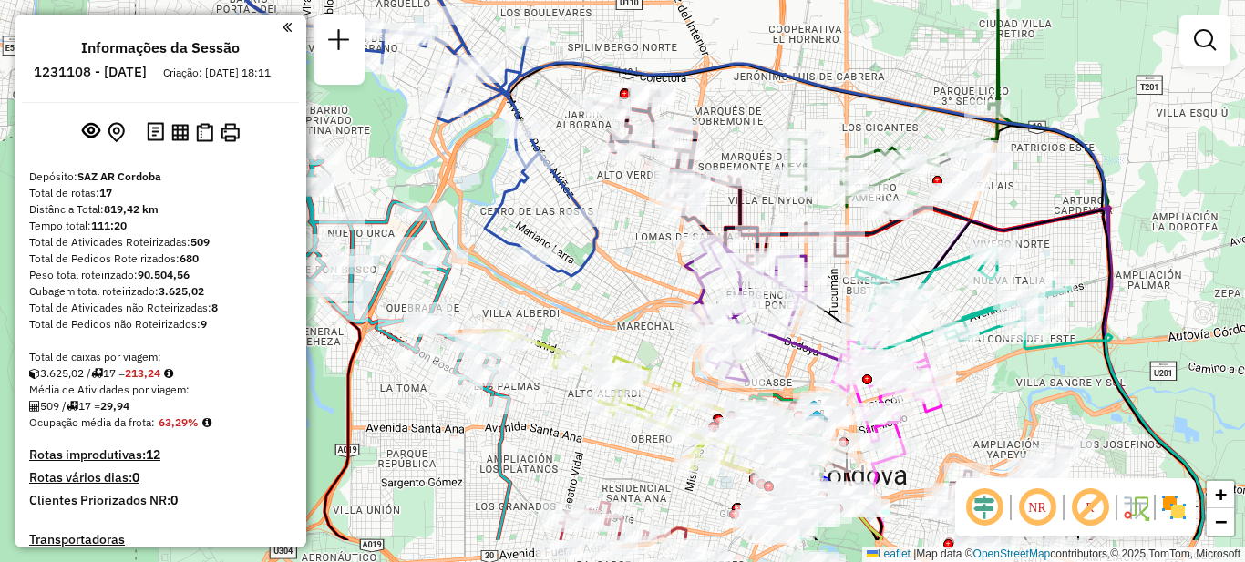
drag, startPoint x: 558, startPoint y: 386, endPoint x: 587, endPoint y: 309, distance: 82.8
click at [587, 309] on div "Janela de atendimento Grade de atendimento Capacidade Transportadoras Veículos …" at bounding box center [622, 281] width 1245 height 562
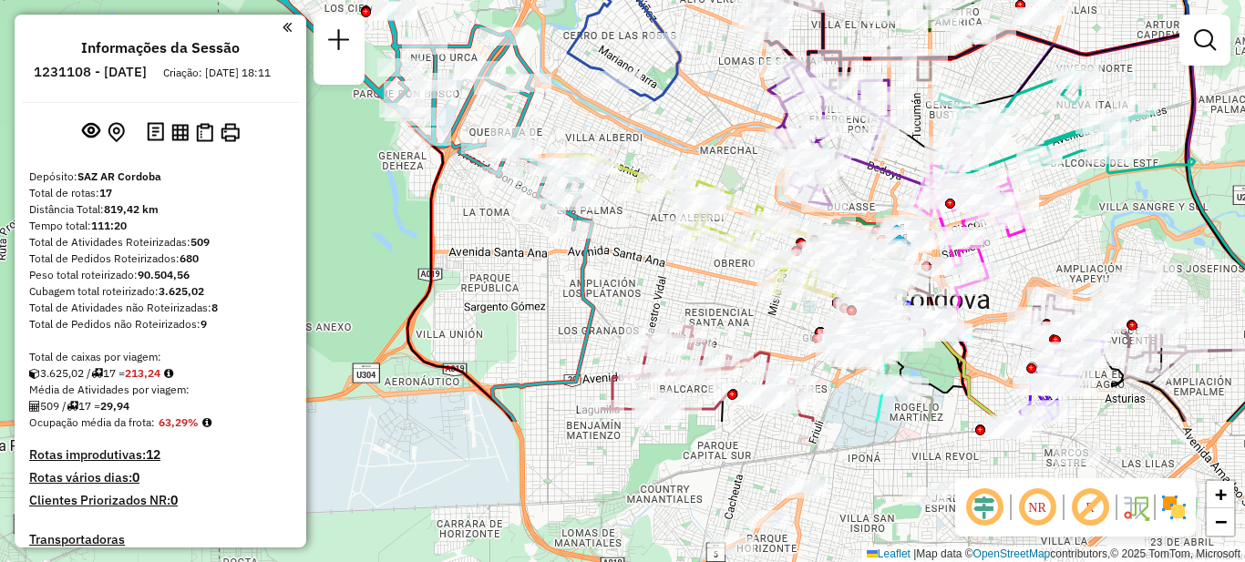
drag, startPoint x: 647, startPoint y: 350, endPoint x: 708, endPoint y: 154, distance: 205.2
click at [708, 154] on div "Janela de atendimento Grade de atendimento Capacidade Transportadoras Veículos …" at bounding box center [622, 281] width 1245 height 562
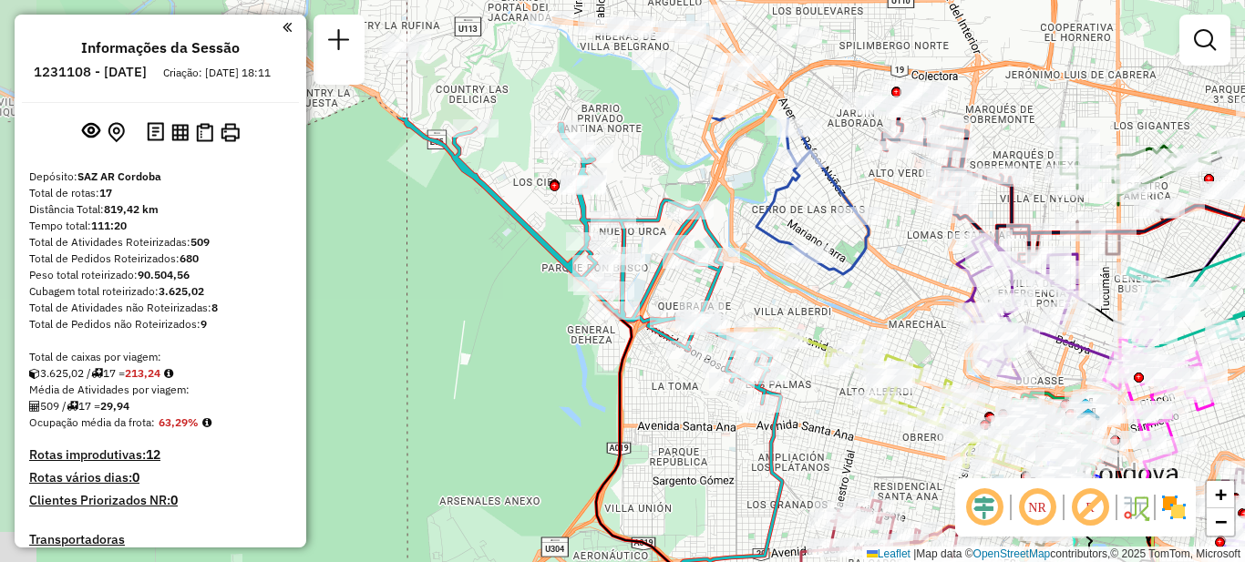
drag, startPoint x: 438, startPoint y: 273, endPoint x: 627, endPoint y: 447, distance: 256.7
click at [627, 447] on icon at bounding box center [933, 504] width 674 height 566
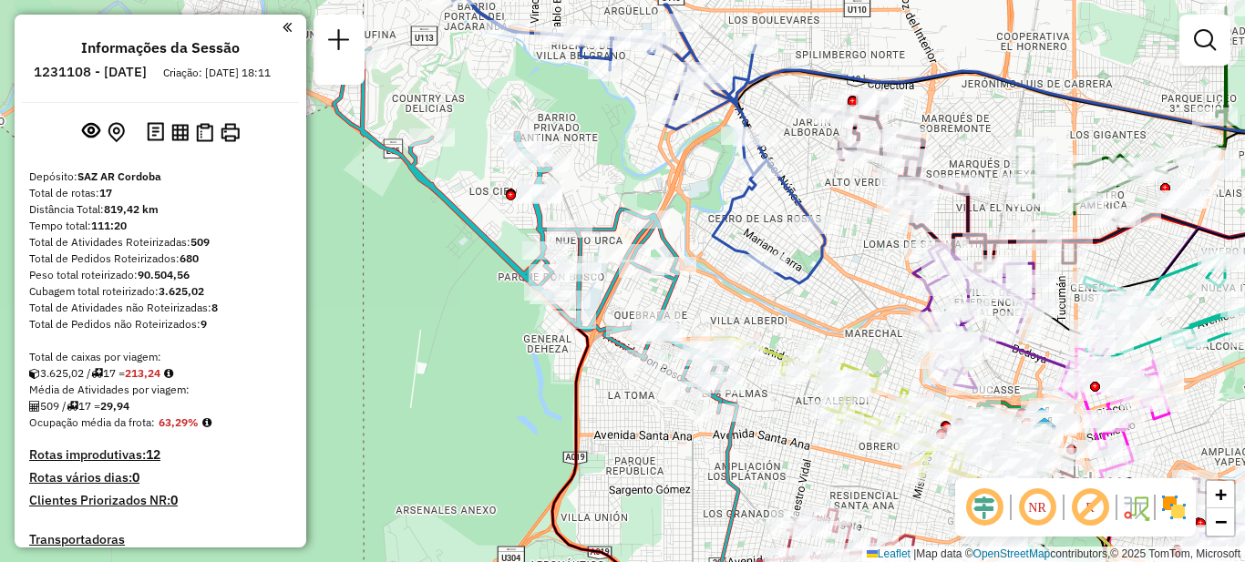
drag, startPoint x: 504, startPoint y: 298, endPoint x: 413, endPoint y: 296, distance: 91.2
click at [413, 303] on div "Janela de atendimento Grade de atendimento Capacidade Transportadoras Veículos …" at bounding box center [622, 281] width 1245 height 562
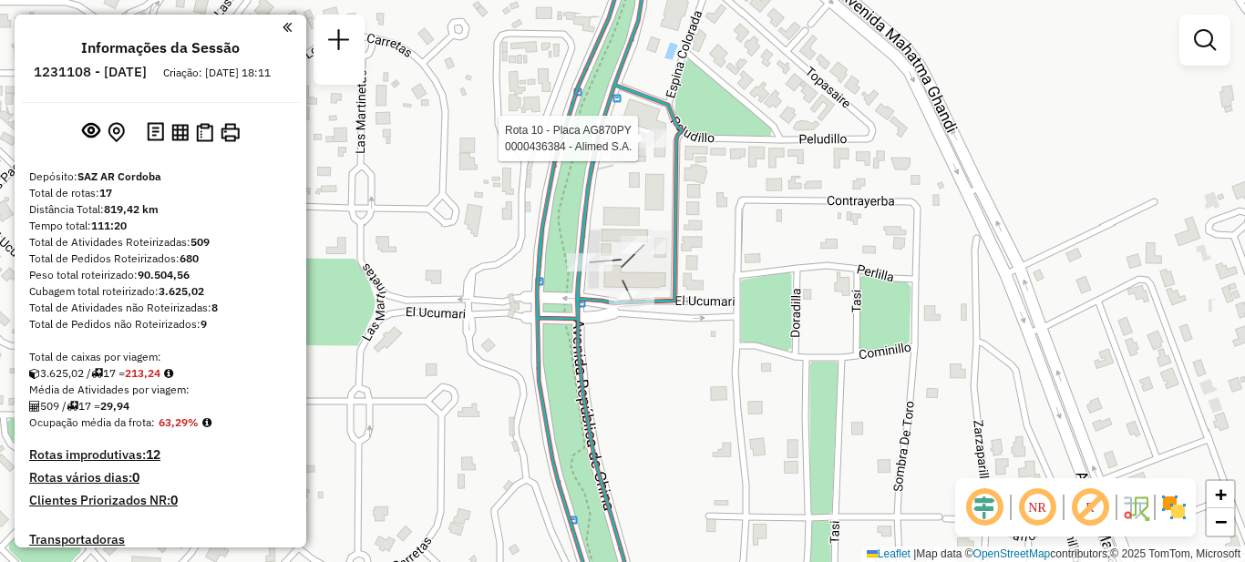
select select "**********"
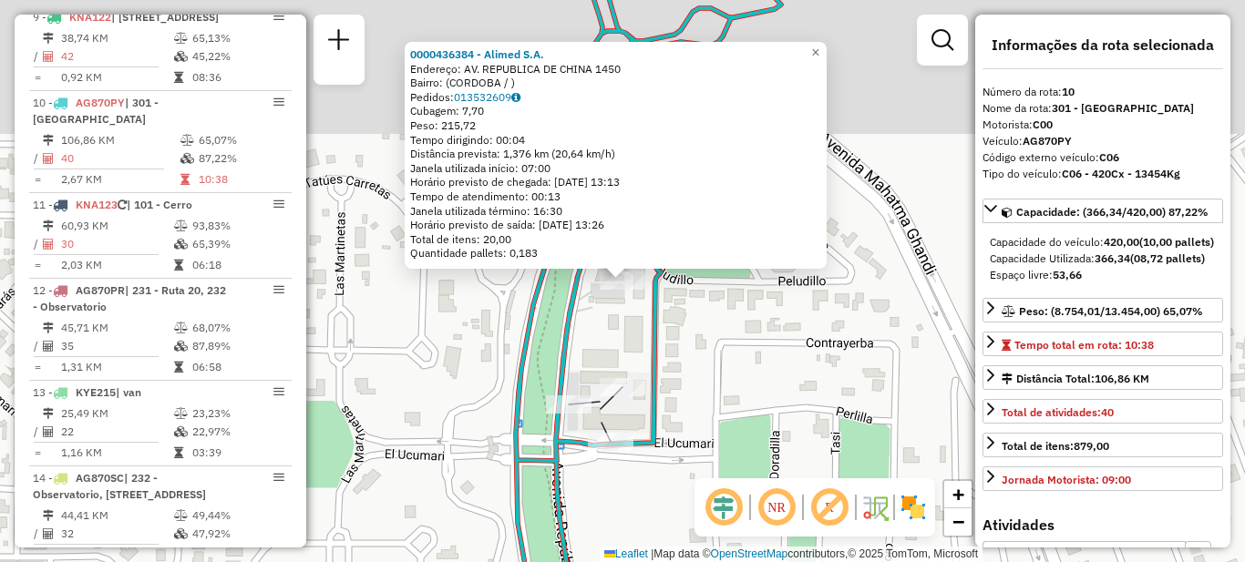
scroll to position [1535, 0]
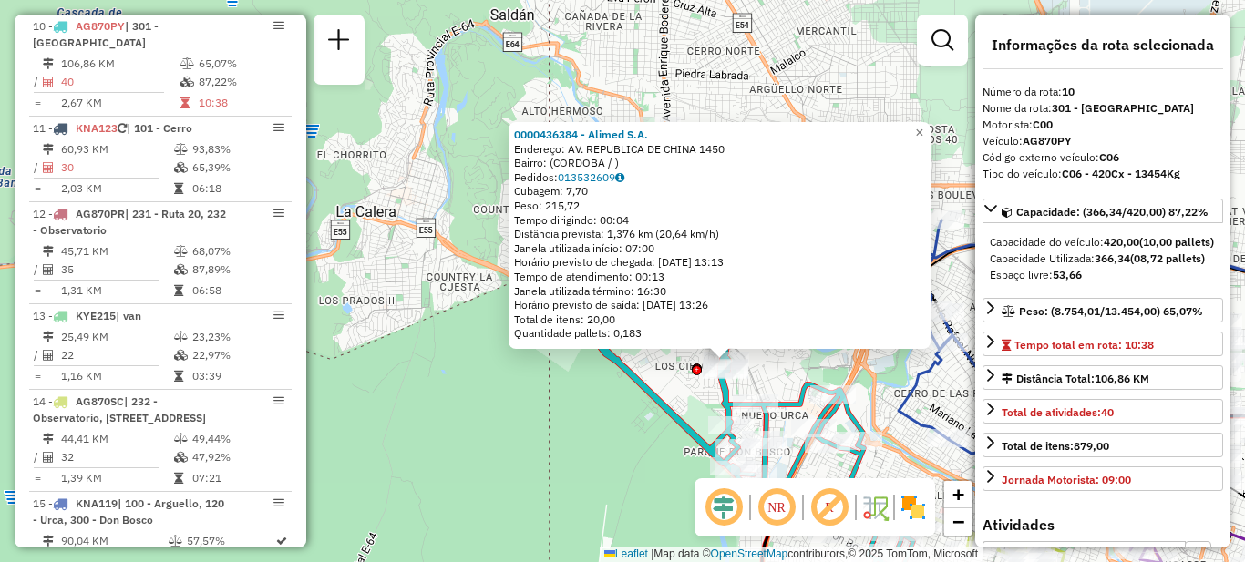
click at [447, 417] on div "0000436384 - [PERSON_NAME]: AV. [GEOGRAPHIC_DATA] 1450 Bairro: ([GEOGRAPHIC_DAT…" at bounding box center [622, 281] width 1245 height 562
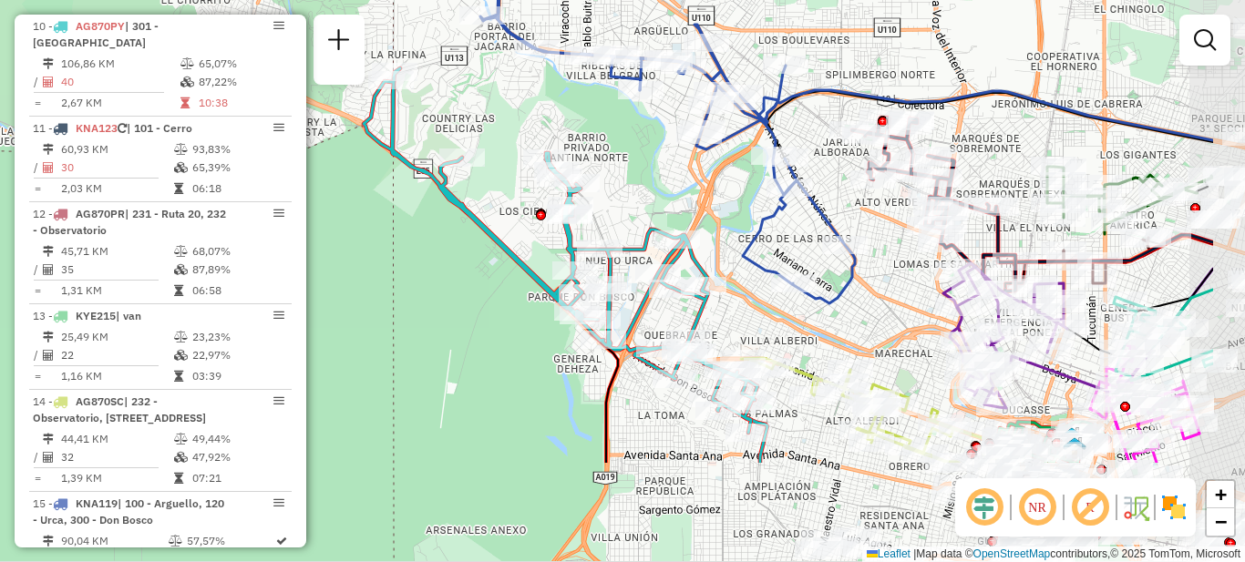
drag, startPoint x: 619, startPoint y: 397, endPoint x: 457, endPoint y: 233, distance: 230.1
click at [463, 236] on div "Janela de atendimento Grade de atendimento Capacidade Transportadoras Veículos …" at bounding box center [622, 281] width 1245 height 562
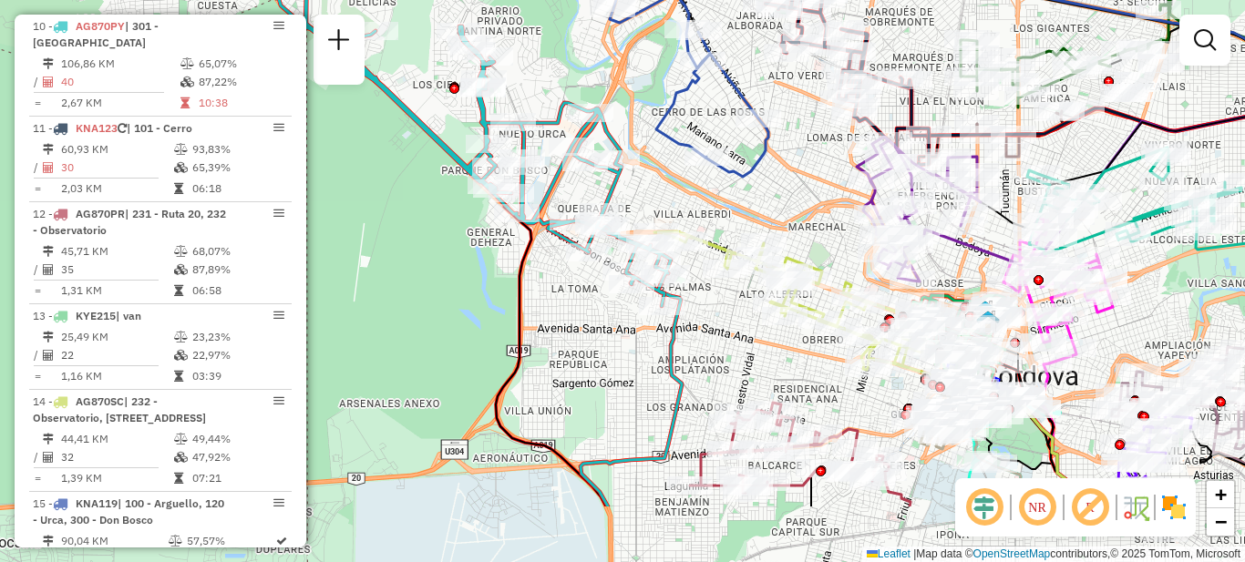
drag, startPoint x: 869, startPoint y: 306, endPoint x: 797, endPoint y: 190, distance: 136.3
click at [799, 194] on div "Janela de atendimento Grade de atendimento Capacidade Transportadoras Veículos …" at bounding box center [622, 281] width 1245 height 562
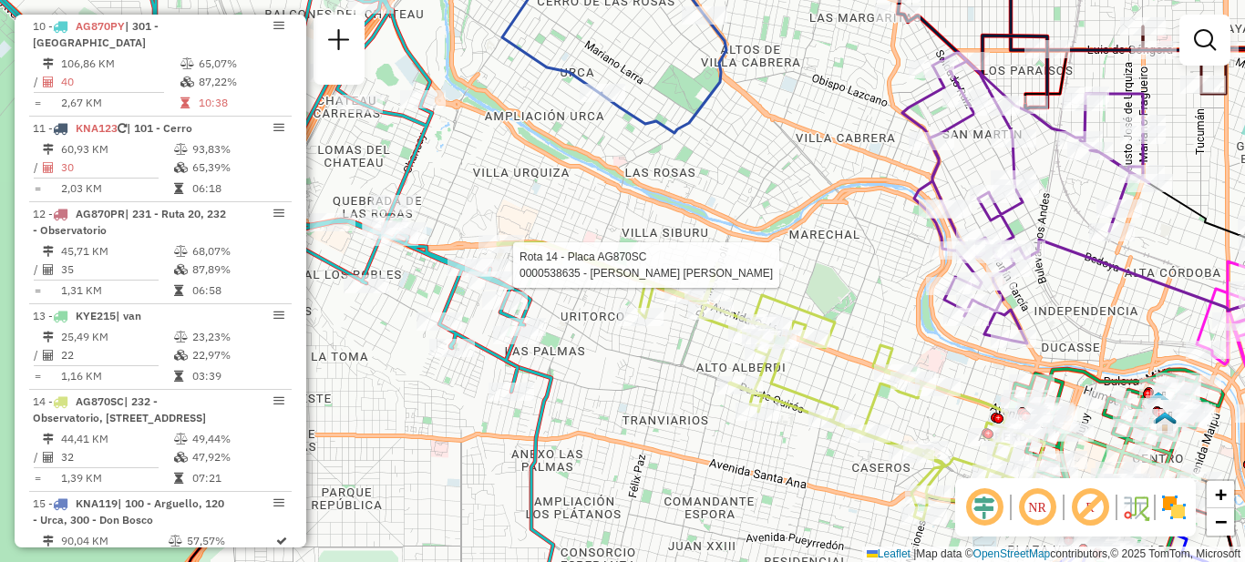
select select "**********"
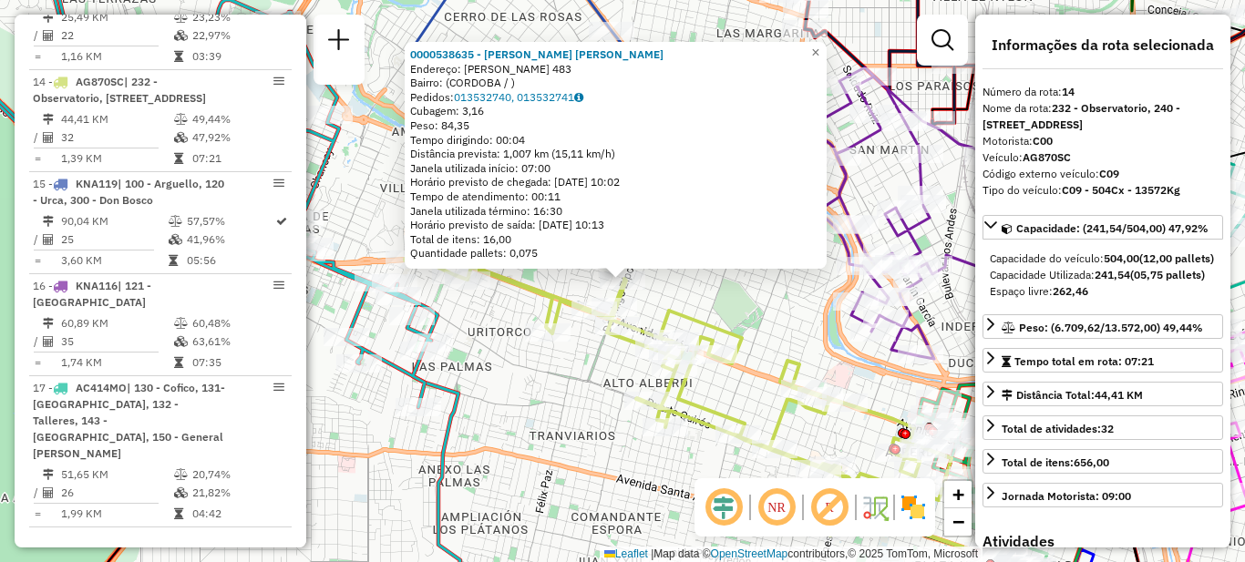
scroll to position [1910, 0]
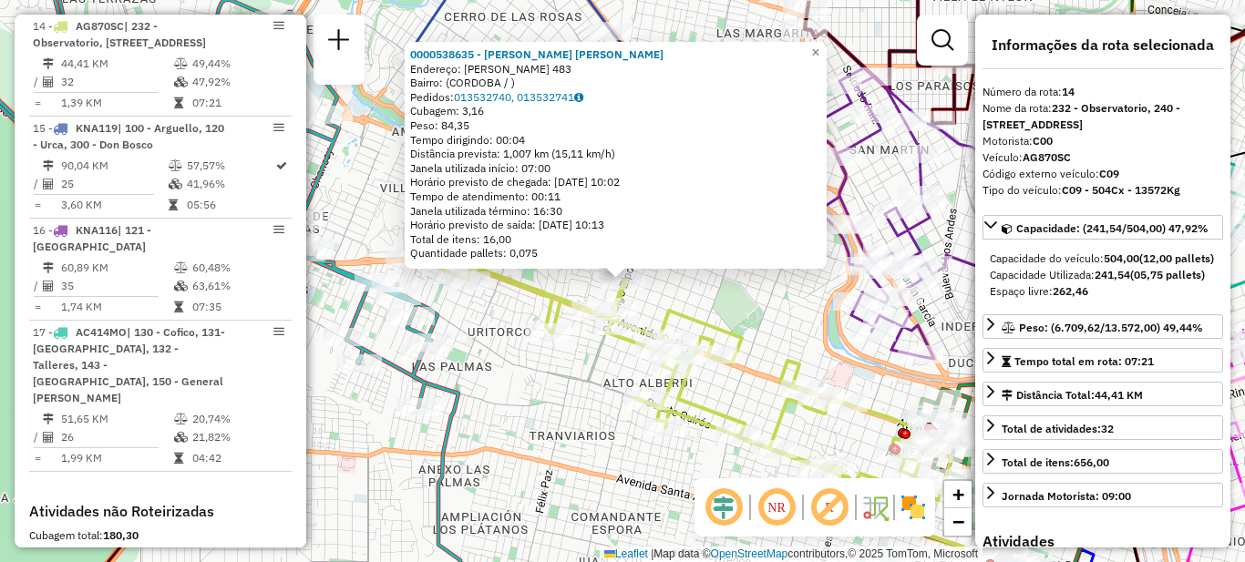
click at [765, 299] on div "0000538635 - [PERSON_NAME] [PERSON_NAME]: [PERSON_NAME] 483 Bairro: ([GEOGRAPHI…" at bounding box center [622, 281] width 1245 height 562
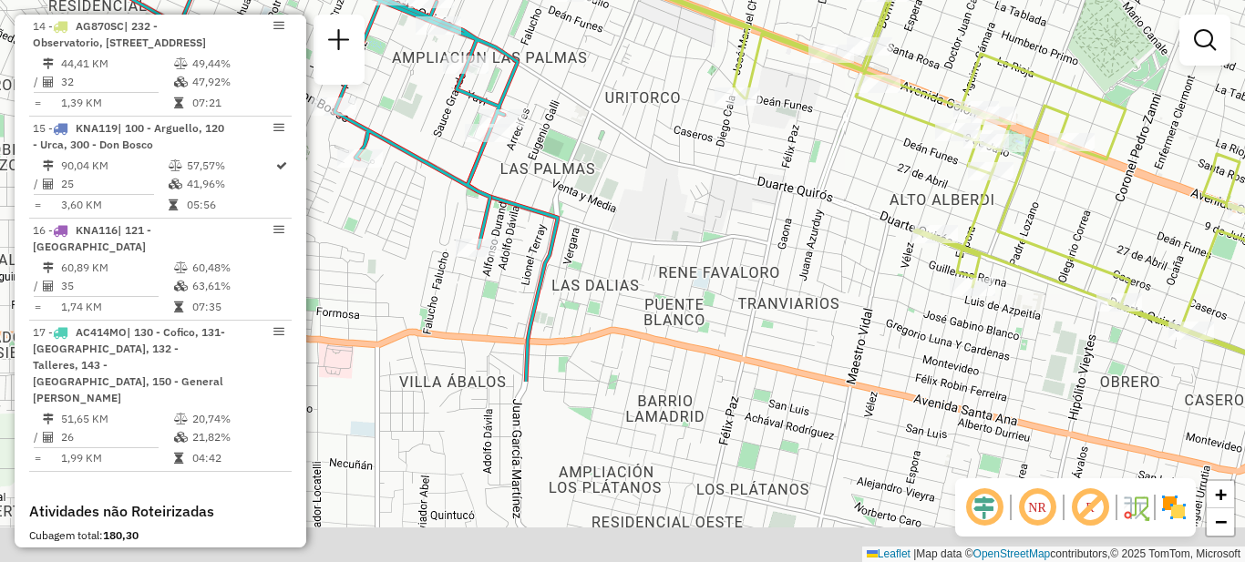
drag, startPoint x: 460, startPoint y: 327, endPoint x: 546, endPoint y: 86, distance: 256.2
click at [548, 87] on div "Janela de atendimento Grade de atendimento Capacidade Transportadoras Veículos …" at bounding box center [622, 281] width 1245 height 562
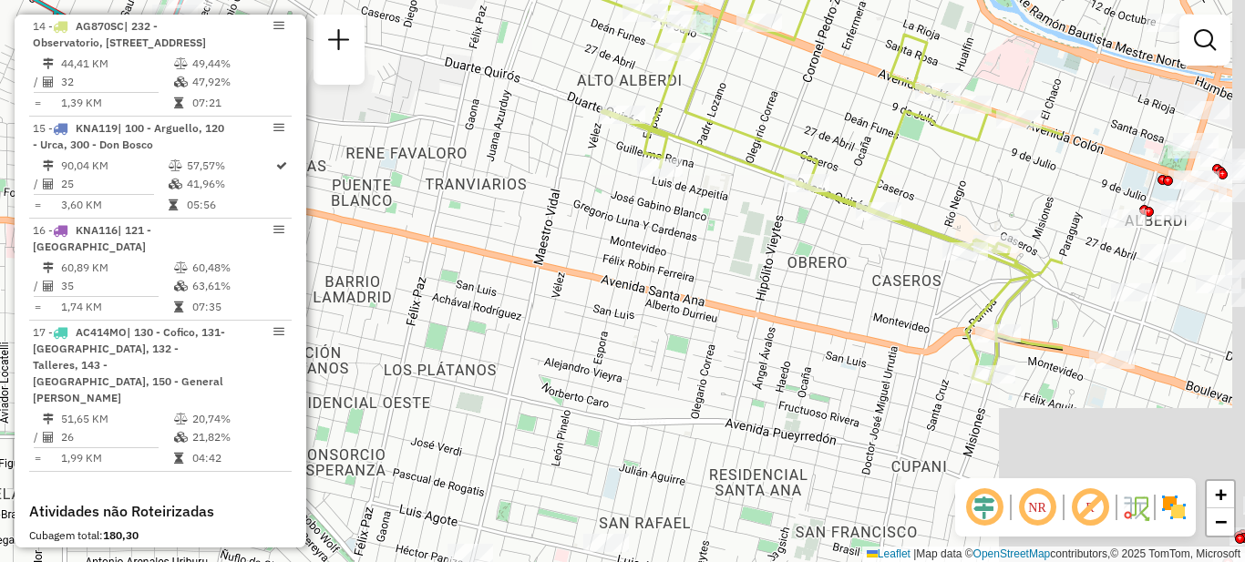
drag, startPoint x: 873, startPoint y: 242, endPoint x: 563, endPoint y: 127, distance: 330.4
click at [563, 127] on div "Janela de atendimento Grade de atendimento Capacidade Transportadoras Veículos …" at bounding box center [622, 281] width 1245 height 562
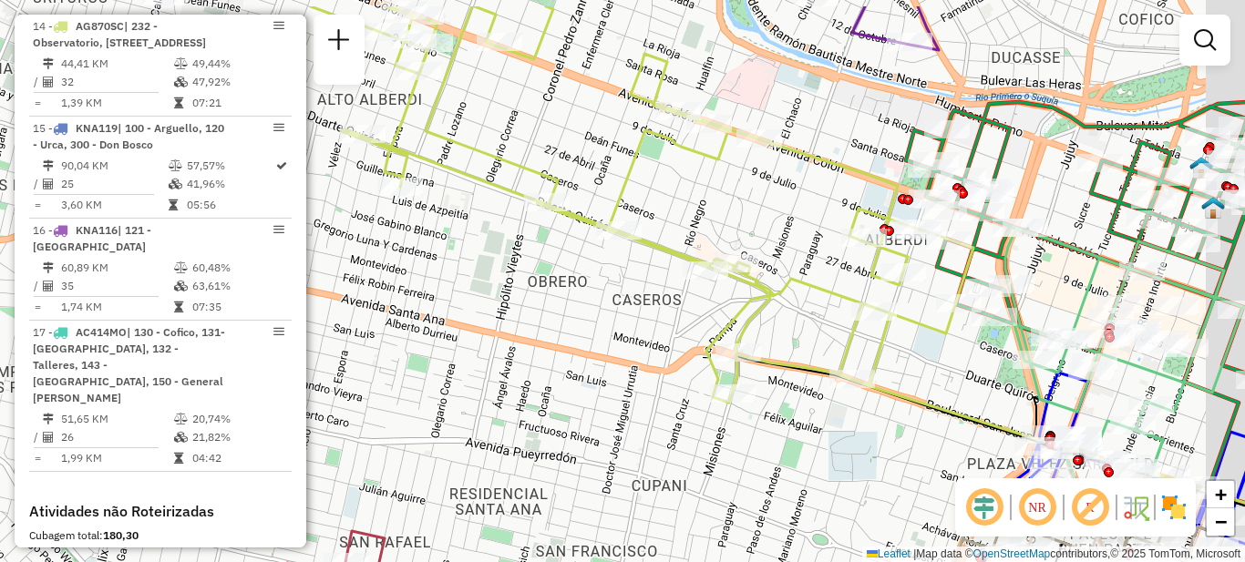
drag, startPoint x: 843, startPoint y: 139, endPoint x: 742, endPoint y: 201, distance: 119.1
click at [742, 201] on div "Janela de atendimento Grade de atendimento Capacidade Transportadoras Veículos …" at bounding box center [622, 281] width 1245 height 562
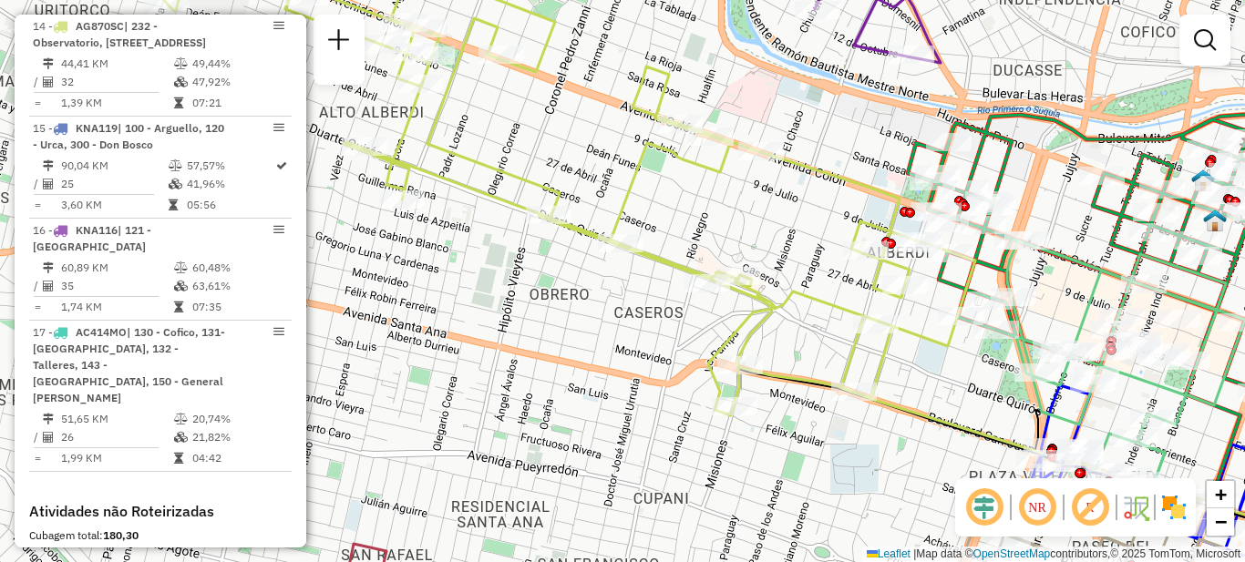
drag, startPoint x: 520, startPoint y: 225, endPoint x: 624, endPoint y: 316, distance: 138.2
click at [623, 330] on div "Janela de atendimento Grade de atendimento Capacidade Transportadoras Veículos …" at bounding box center [622, 281] width 1245 height 562
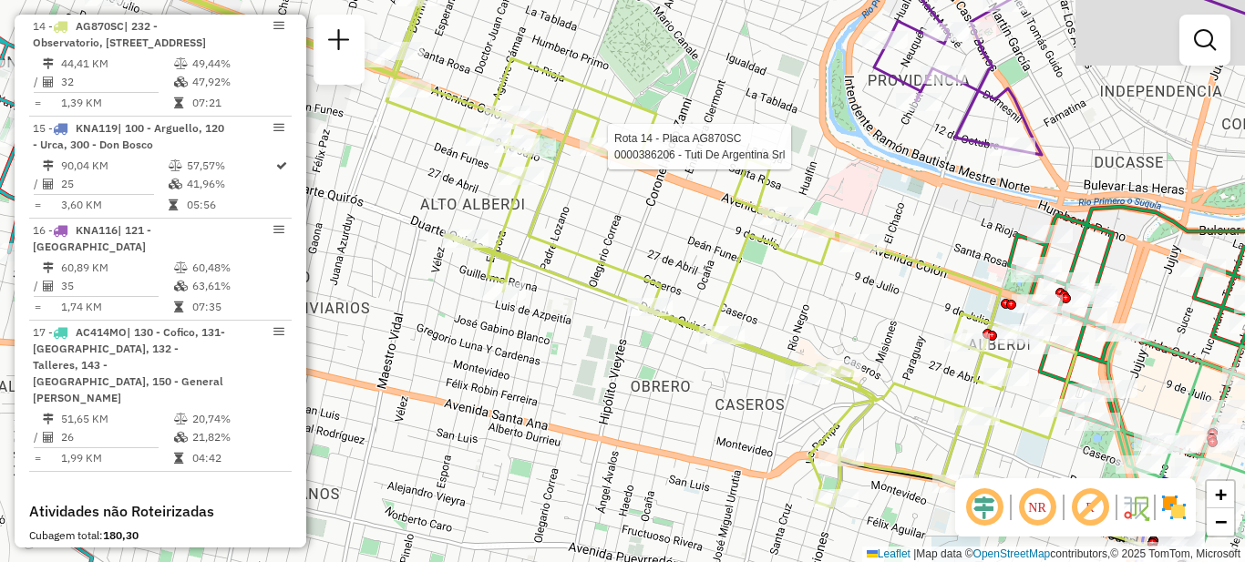
select select "**********"
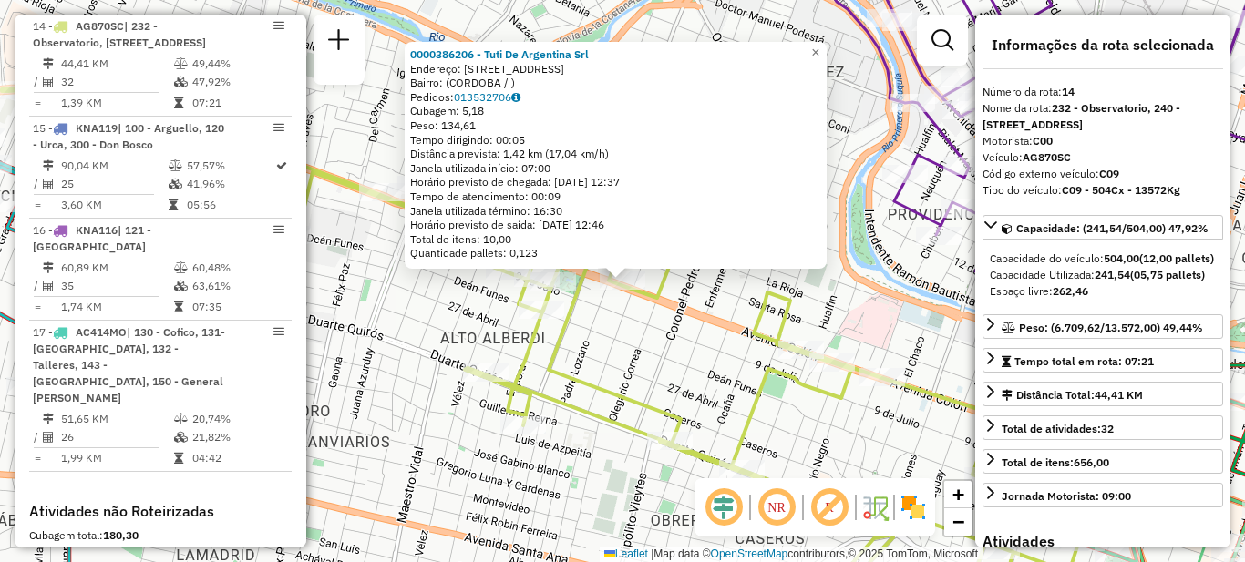
click at [672, 366] on div "0000386206 - Tuti De Argentina Srl Endereço: [STREET_ADDRESS] Pedidos: 01353270…" at bounding box center [622, 281] width 1245 height 562
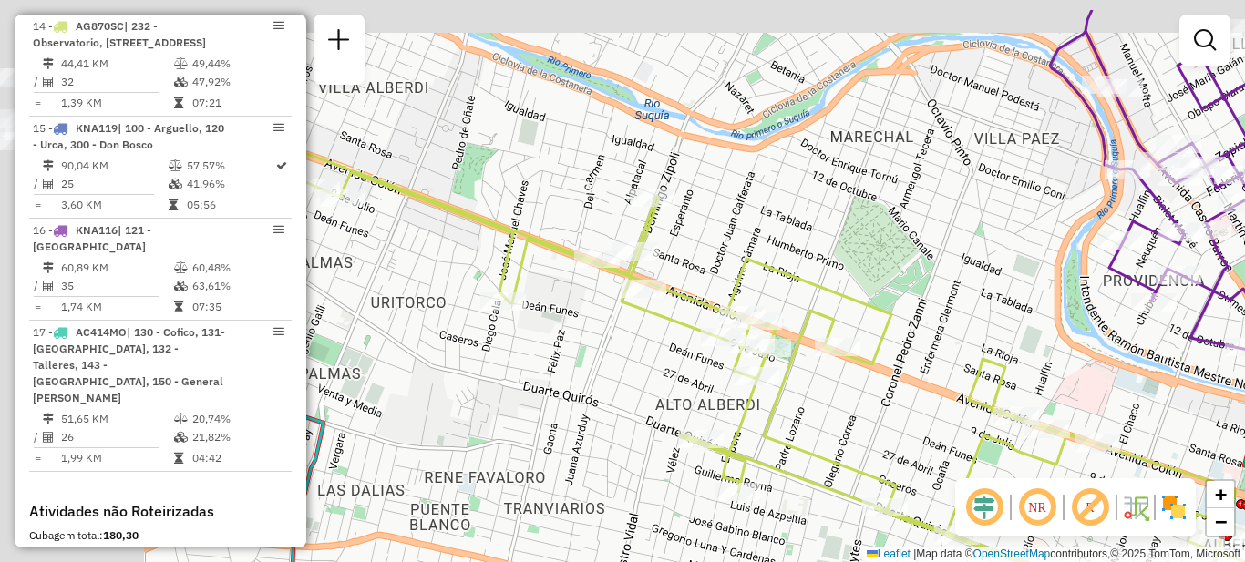
drag, startPoint x: 457, startPoint y: 304, endPoint x: 807, endPoint y: 390, distance: 359.4
click at [807, 390] on div "Janela de atendimento Grade de atendimento Capacidade Transportadoras Veículos …" at bounding box center [622, 281] width 1245 height 562
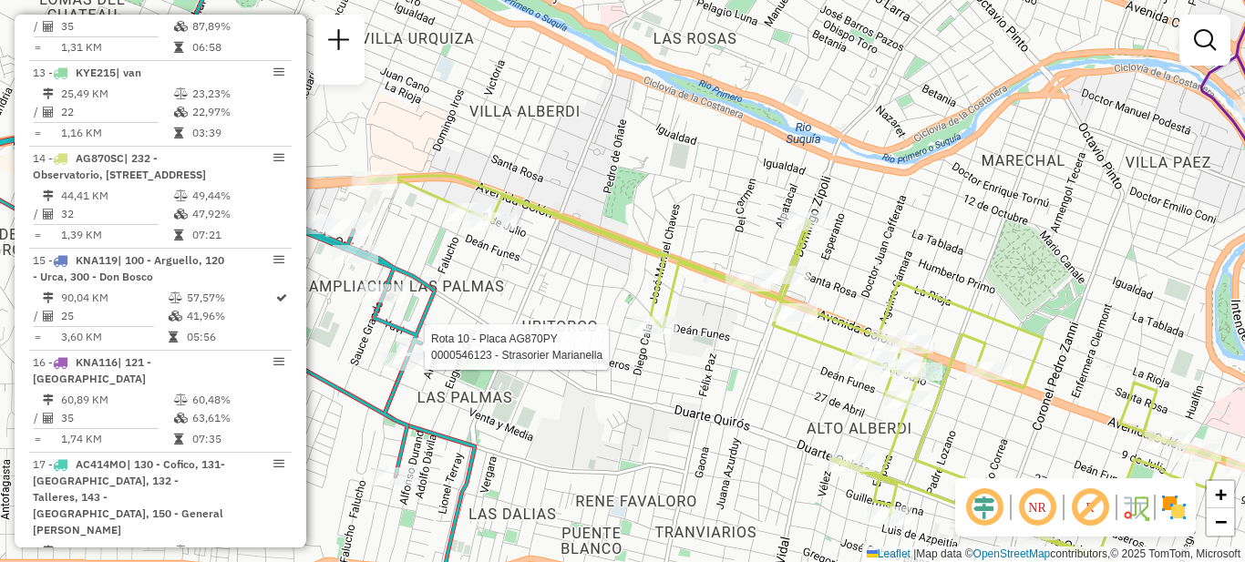
select select "**********"
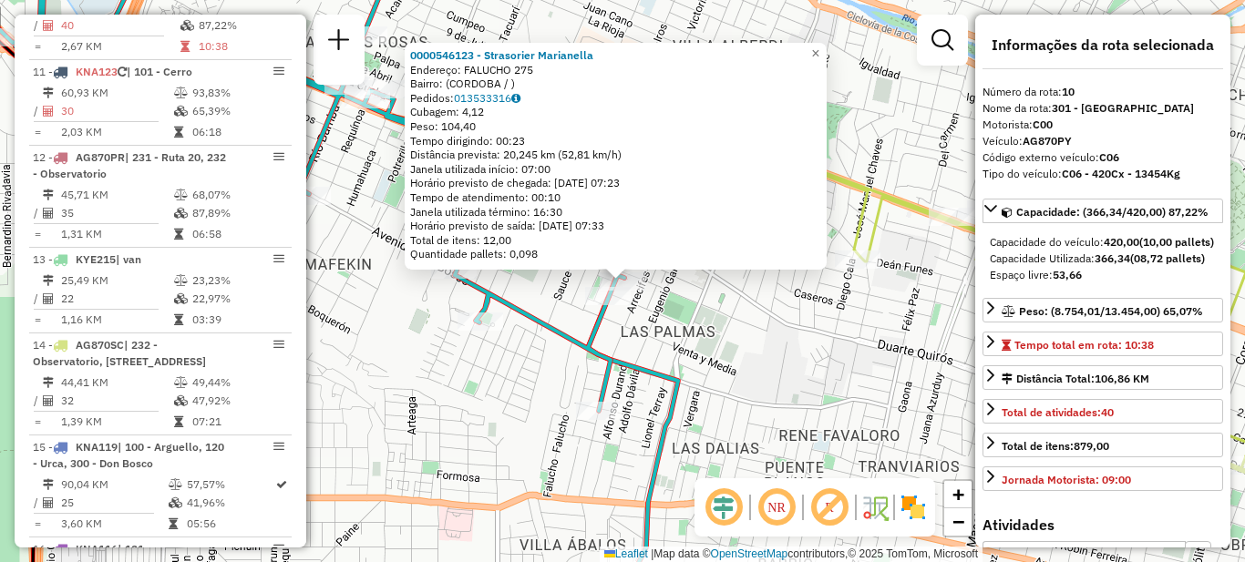
scroll to position [1535, 0]
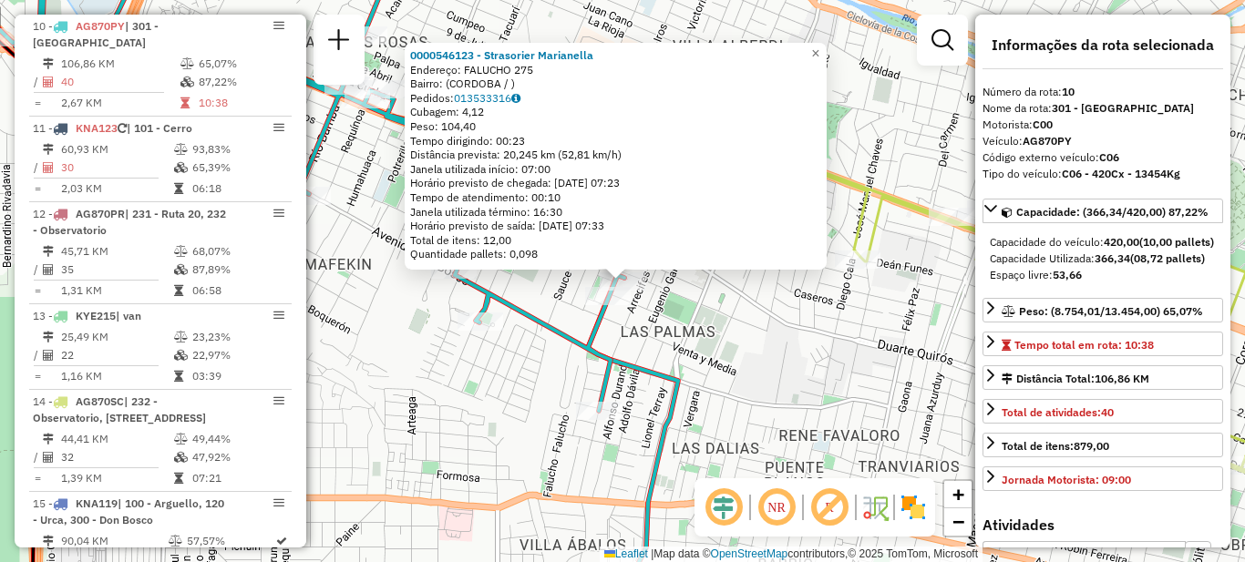
click at [742, 339] on div "0000546123 - Strasorier [GEOGRAPHIC_DATA][PERSON_NAME]: FALUCHO 275 Bairro: ([G…" at bounding box center [622, 281] width 1245 height 562
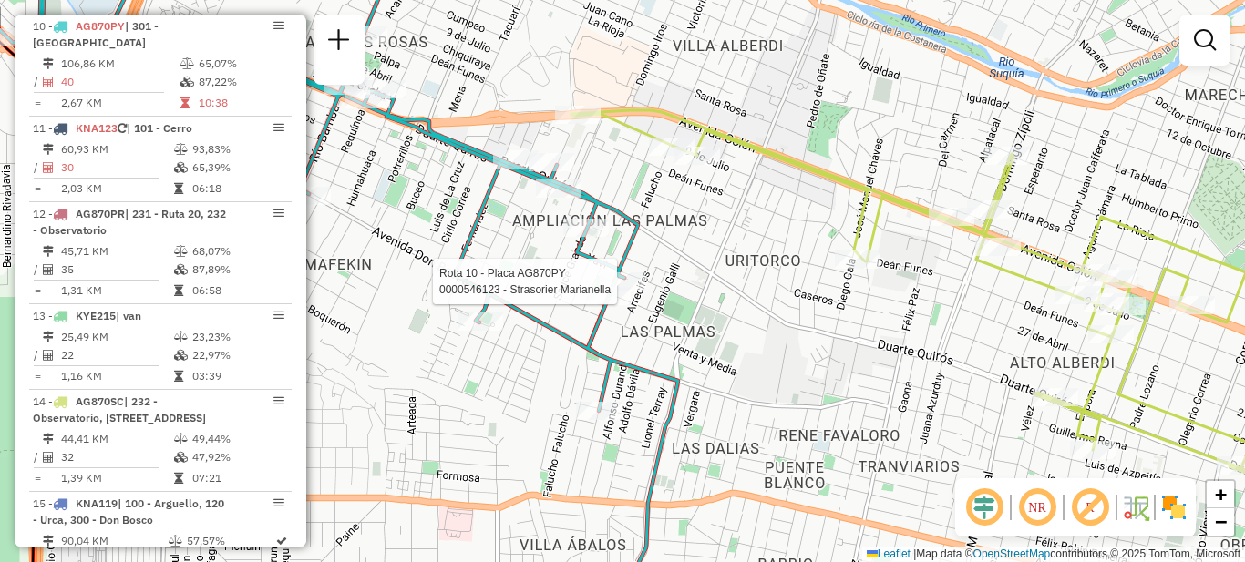
select select "**********"
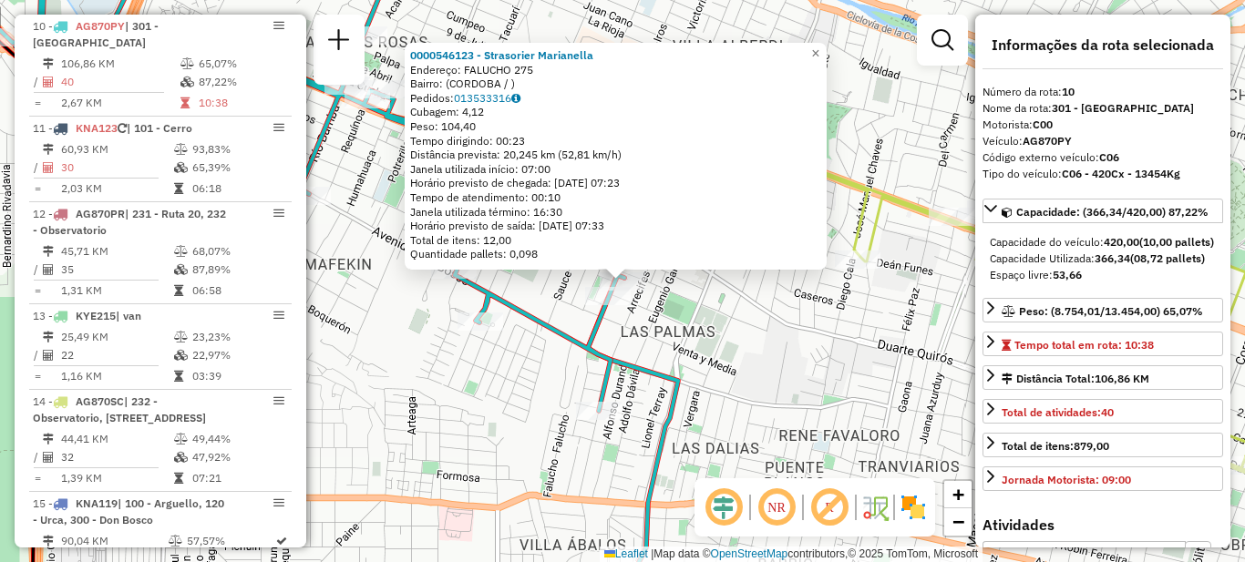
click at [694, 328] on div "0000546123 - Strasorier [GEOGRAPHIC_DATA][PERSON_NAME]: FALUCHO 275 Bairro: ([G…" at bounding box center [622, 281] width 1245 height 562
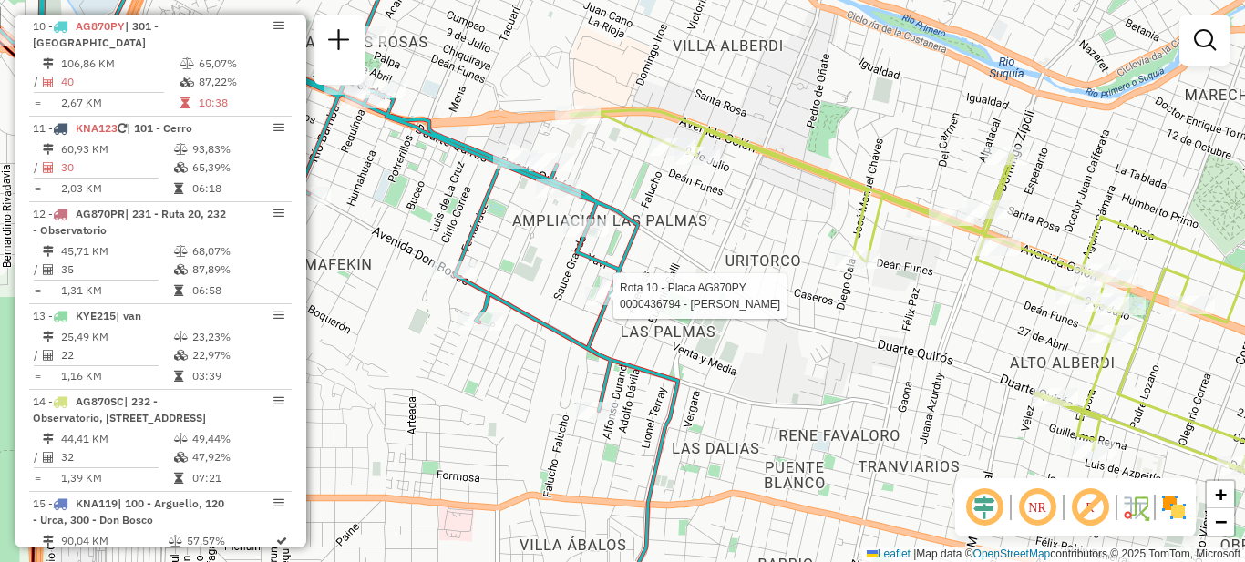
select select "**********"
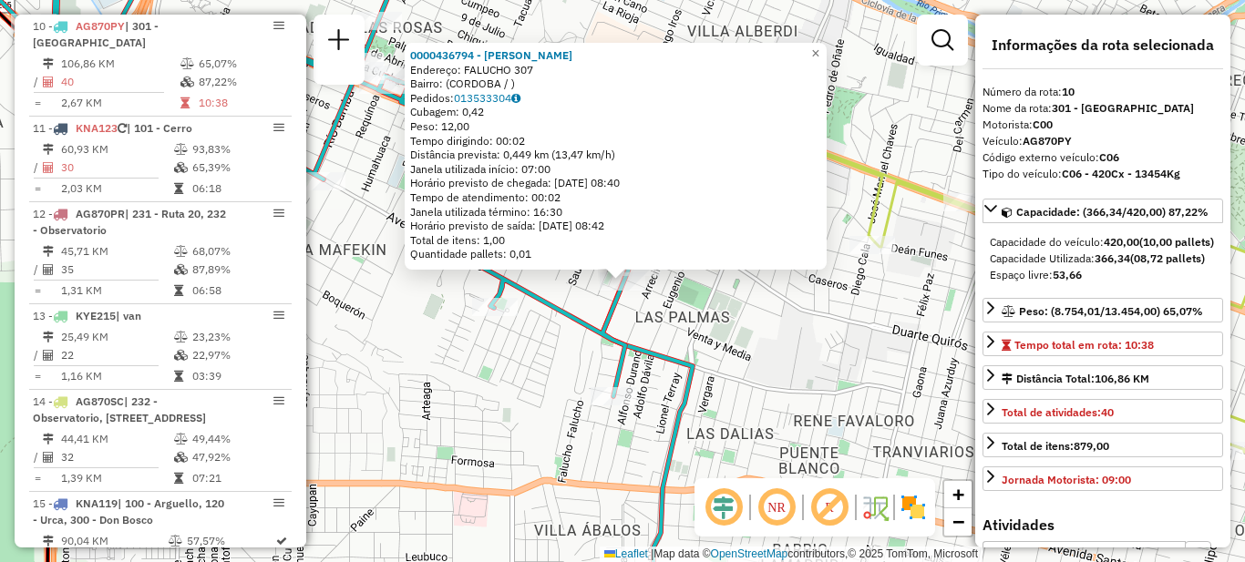
click at [570, 298] on div "0000436794 - Colantone [PERSON_NAME]: FALUCHO 307 Bairro: ([GEOGRAPHIC_DATA] / …" at bounding box center [622, 281] width 1245 height 562
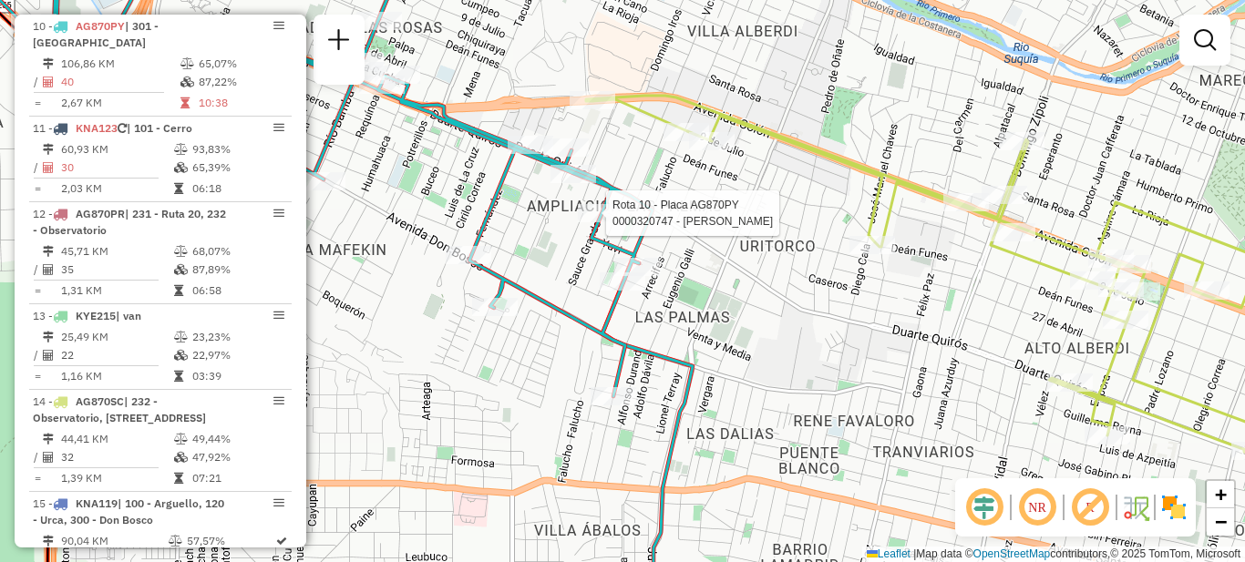
select select "**********"
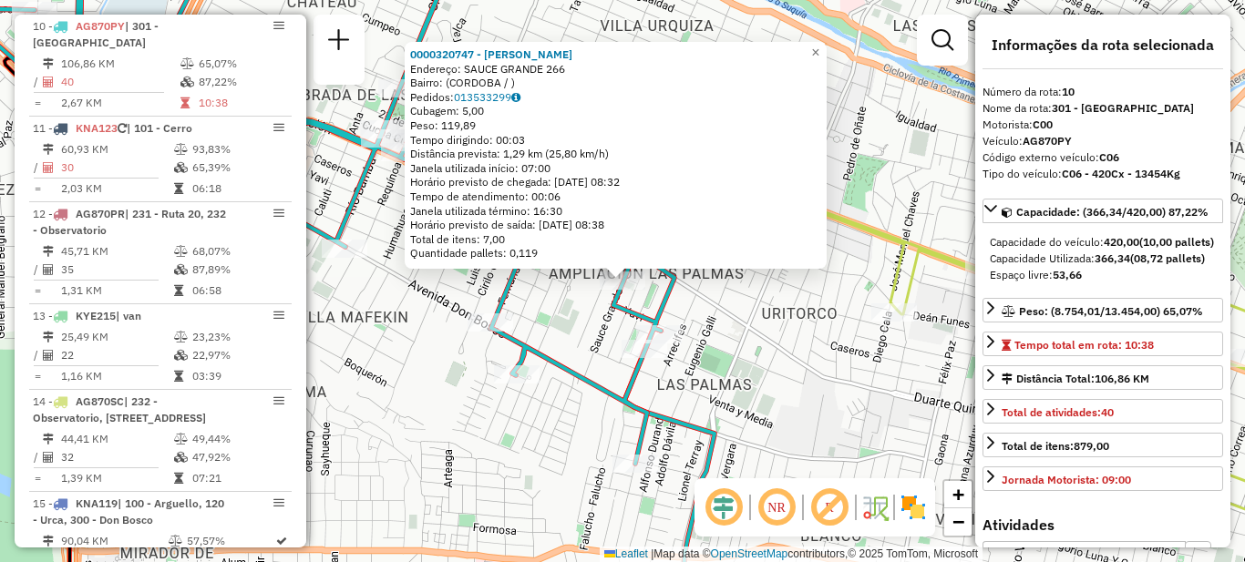
click at [564, 314] on div "0000320747 - Paez Elda [PERSON_NAME]: [STREET_ADDRESS] Pedidos: 013533299 Cubag…" at bounding box center [622, 281] width 1245 height 562
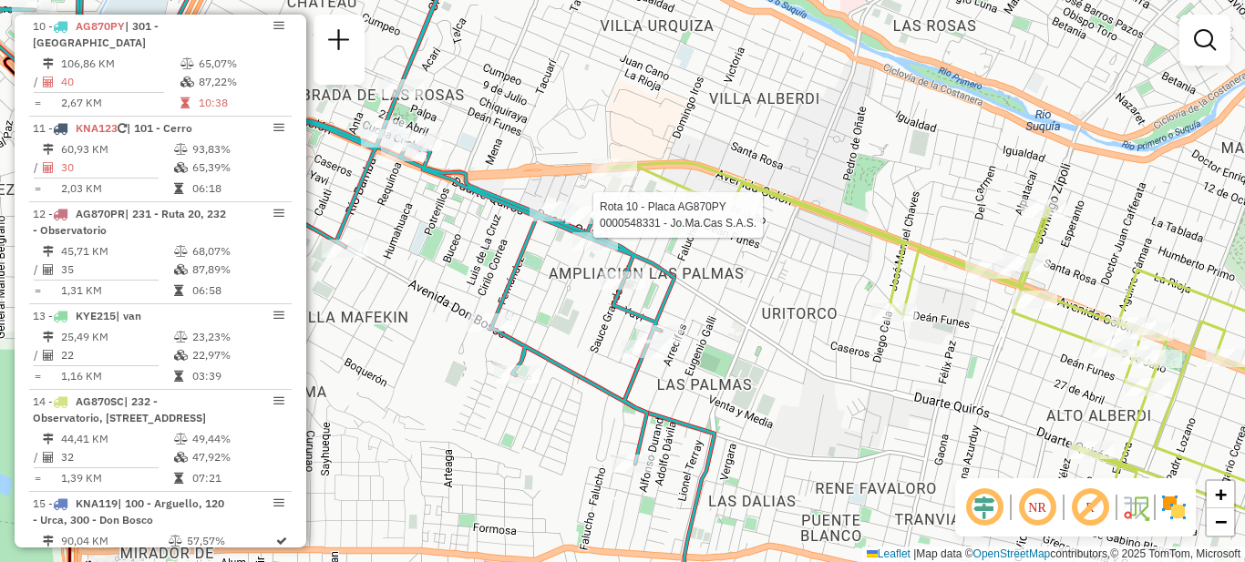
select select "**********"
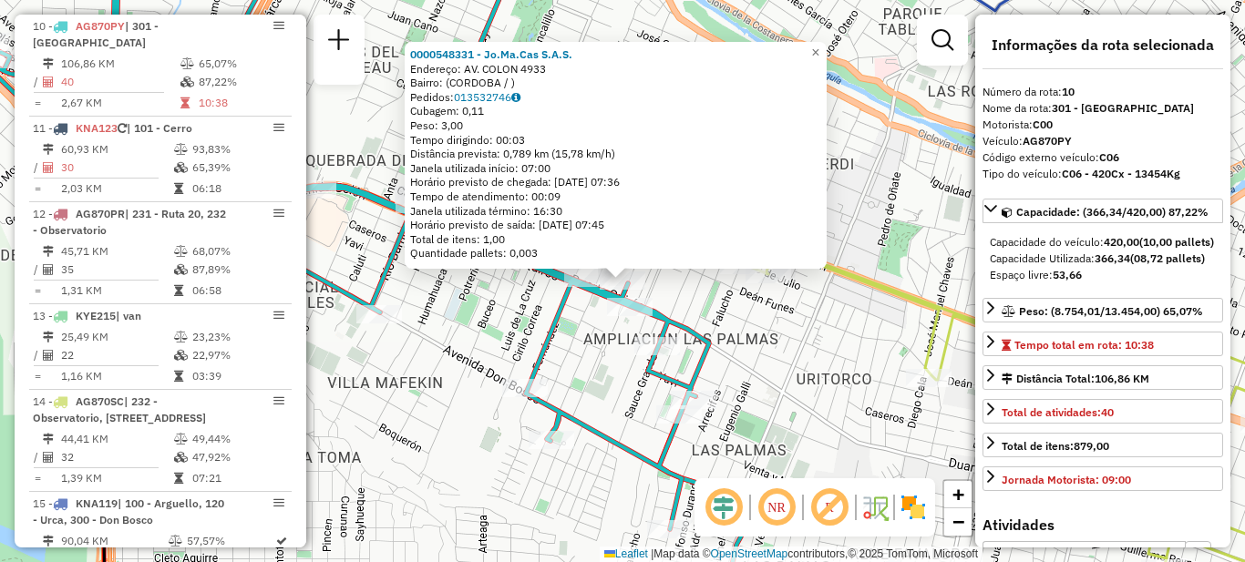
click at [759, 341] on div "0000548331 - Jo.Ma.Cas S.A.S. Endereço: AV. COLON 4933 Bairro: ([GEOGRAPHIC_DAT…" at bounding box center [622, 281] width 1245 height 562
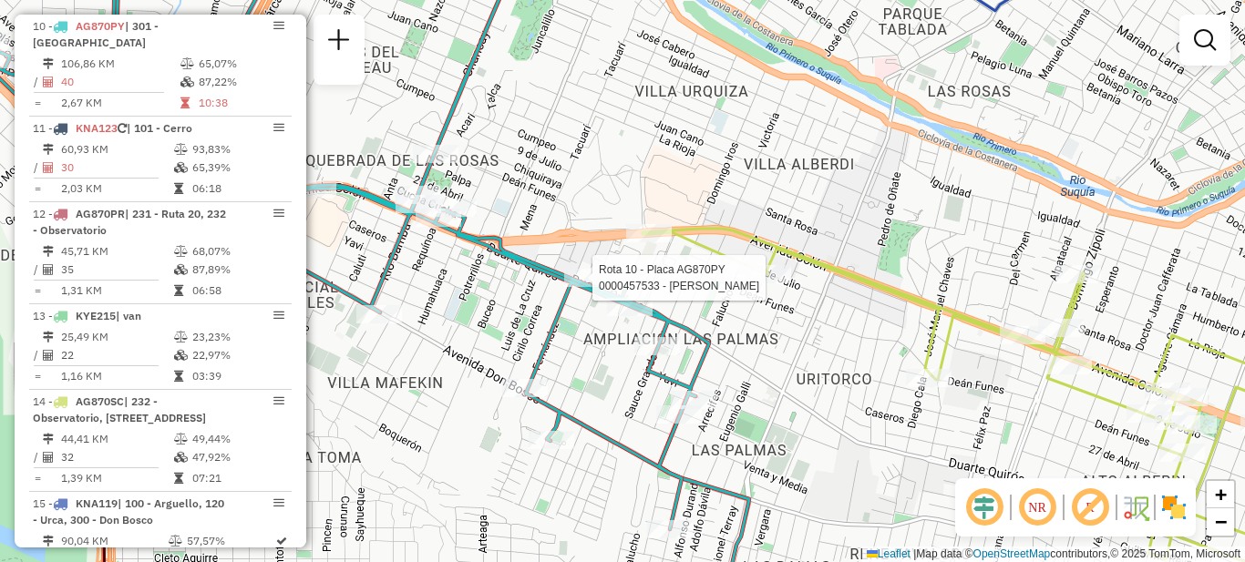
select select "**********"
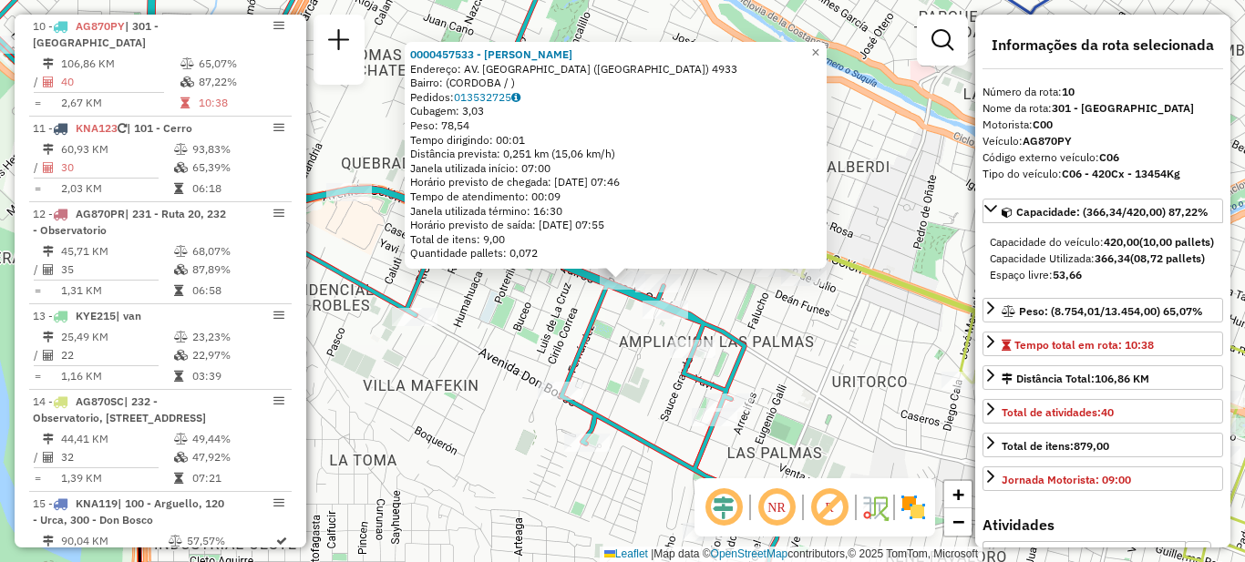
click at [624, 349] on div "0000457533 - [PERSON_NAME]: AV. COLON (VILLASOL) 4933 Bairro: ([GEOGRAPHIC_DATA…" at bounding box center [622, 281] width 1245 height 562
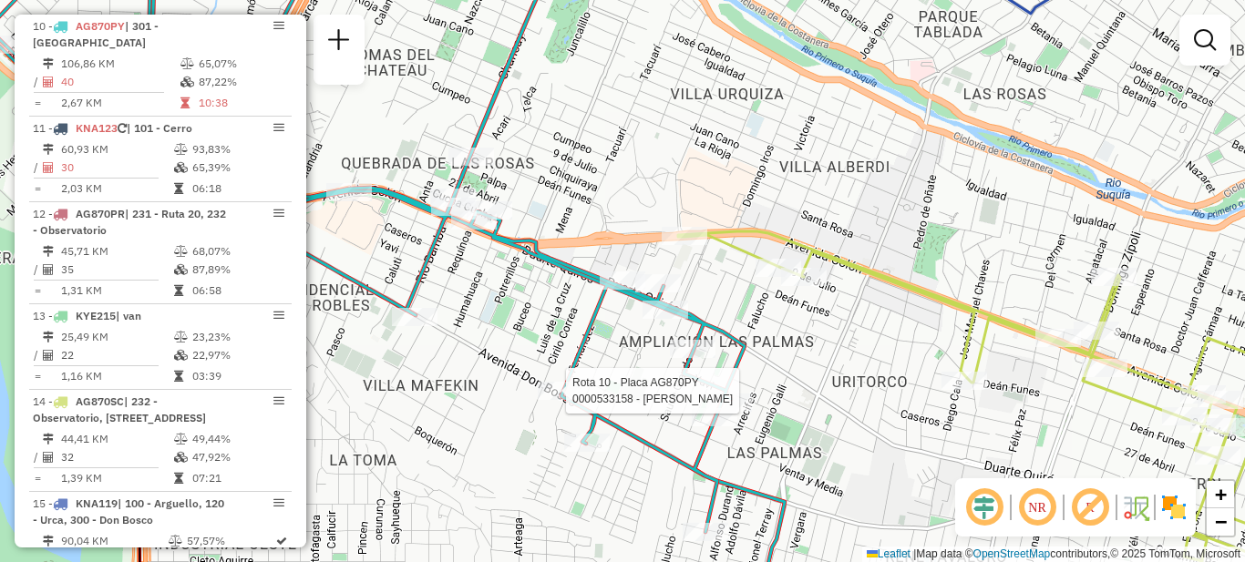
select select "**********"
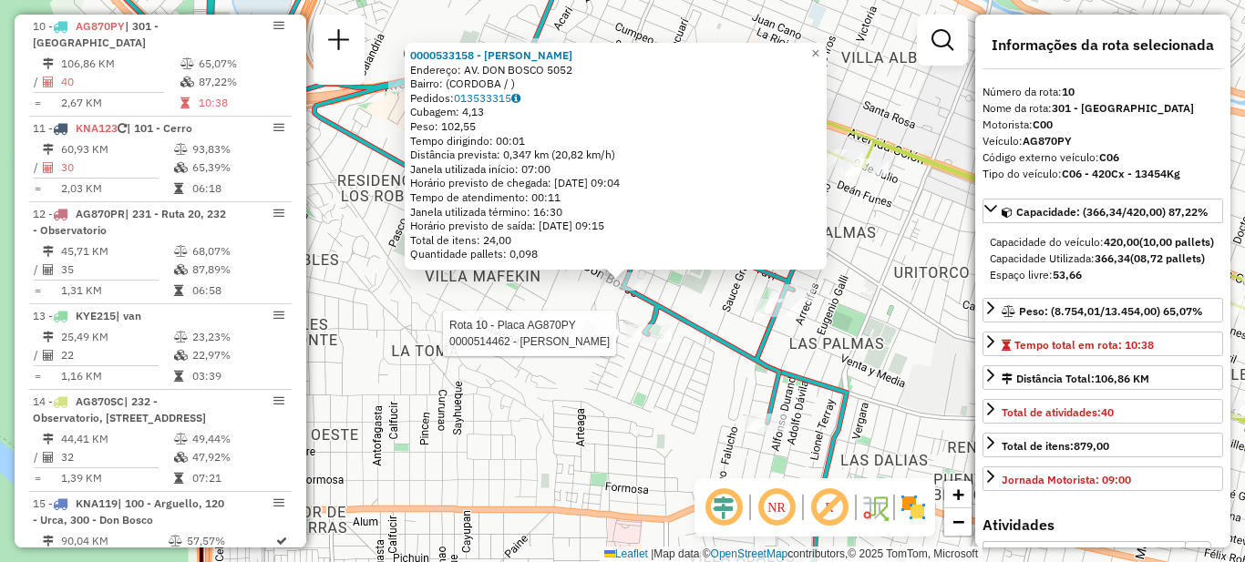
click at [653, 343] on div at bounding box center [649, 333] width 46 height 18
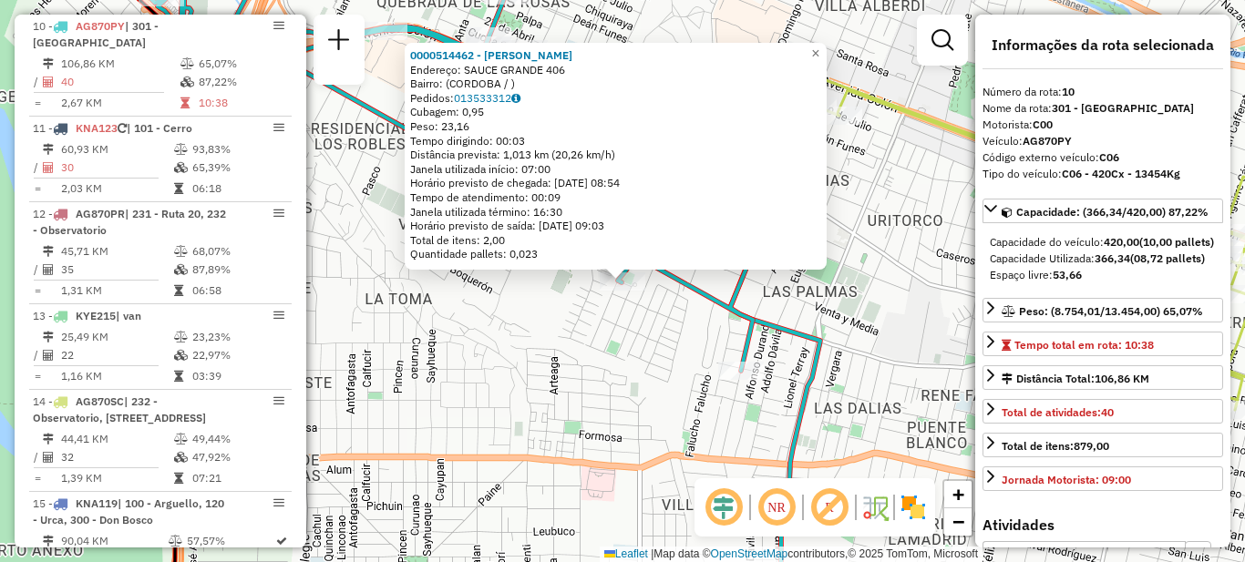
click at [885, 300] on div "0000514462 - Laborero [PERSON_NAME]: SAUCE GRANDE 406 Bairro: (CORDOBA / ) Pedi…" at bounding box center [622, 281] width 1245 height 562
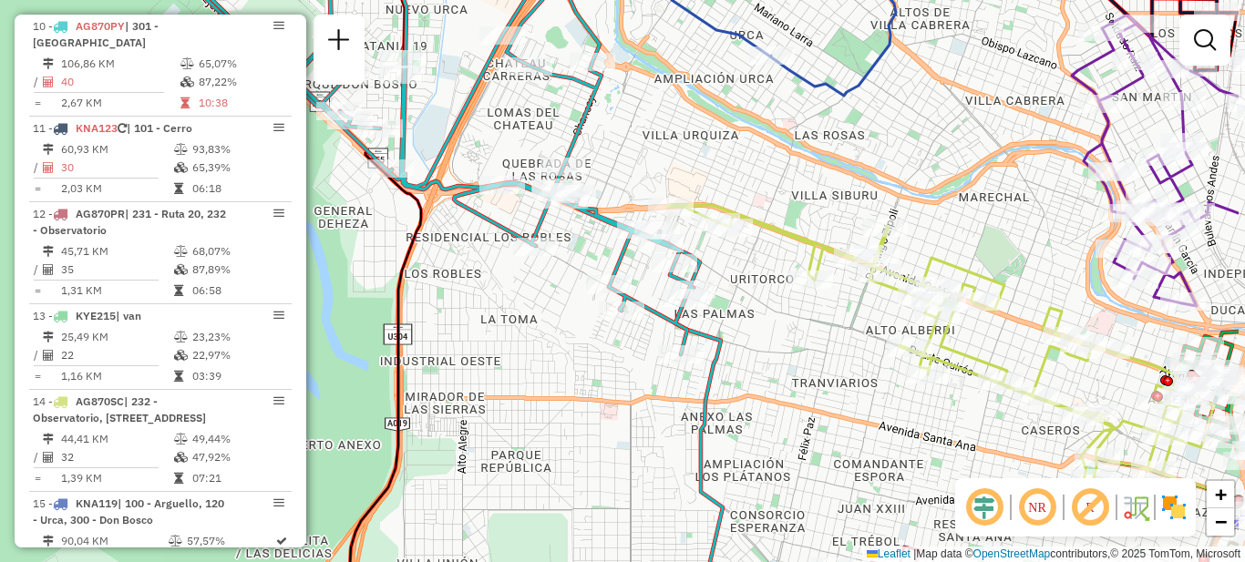
drag, startPoint x: 907, startPoint y: 305, endPoint x: 776, endPoint y: 325, distance: 131.9
click at [776, 325] on div "Janela de atendimento Grade de atendimento Capacidade Transportadoras Veículos …" at bounding box center [622, 281] width 1245 height 562
select select "**********"
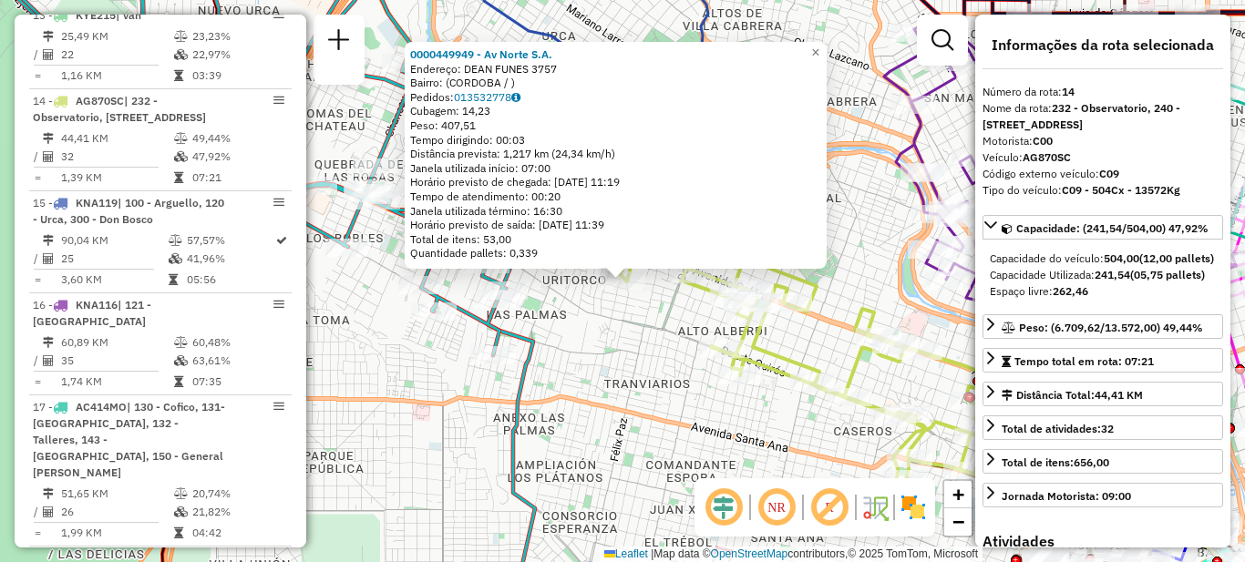
scroll to position [1910, 0]
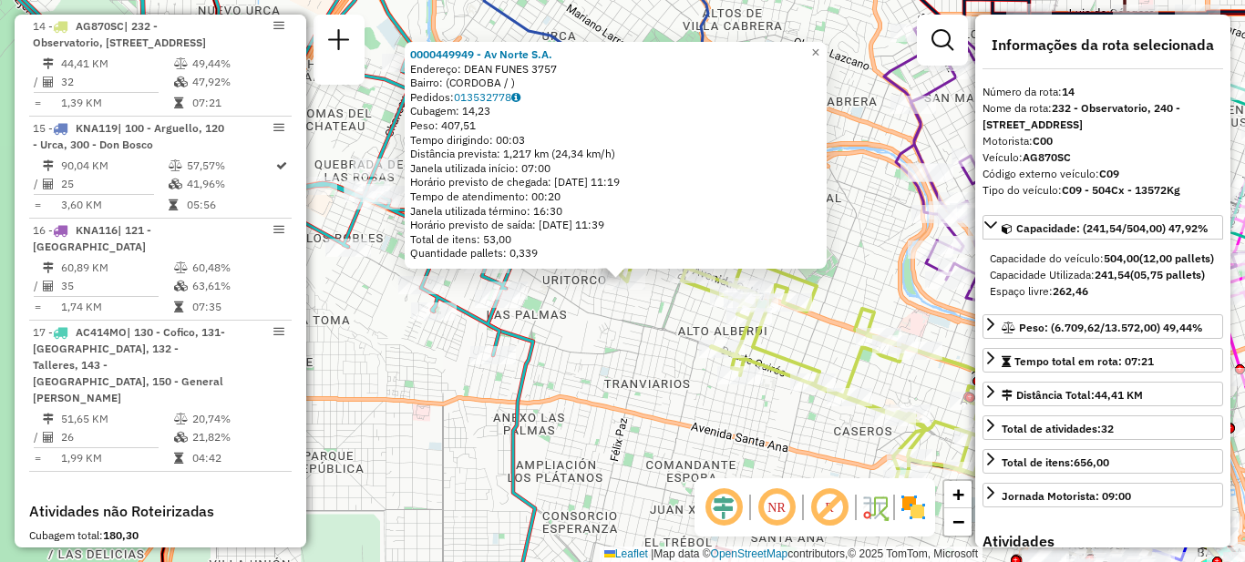
click at [581, 378] on div "0000449949 - Av Norte S.A. Endereço: DEAN FUNES 3757 Bairro: (CORDOBA / ) Pedid…" at bounding box center [622, 281] width 1245 height 562
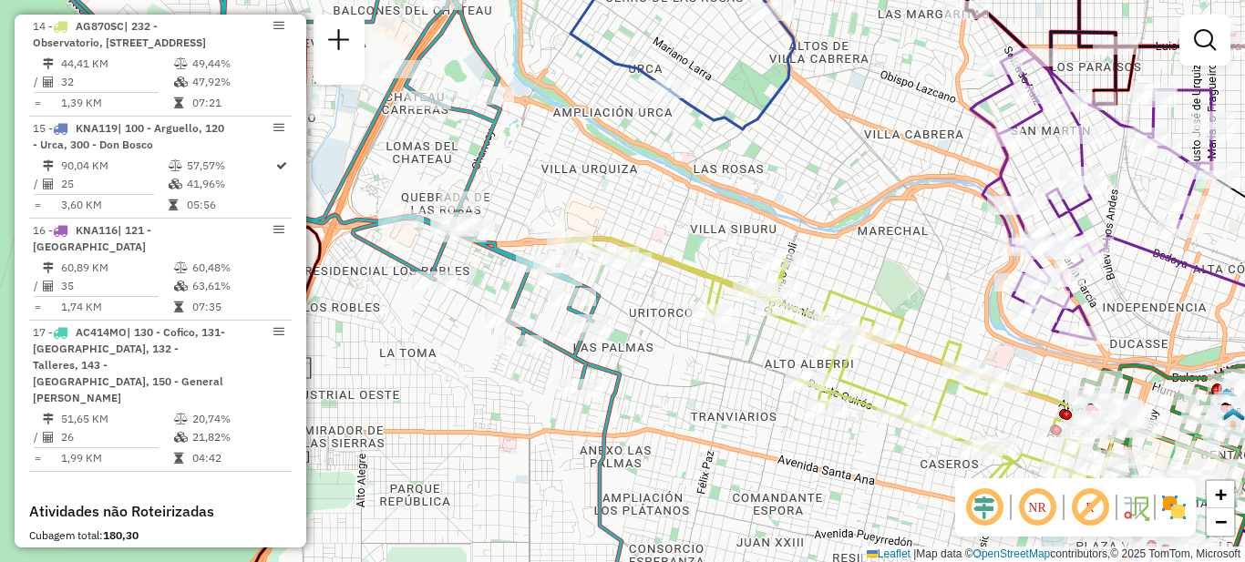
drag, startPoint x: 638, startPoint y: 364, endPoint x: 683, endPoint y: 378, distance: 47.0
click at [683, 378] on div "Janela de atendimento Grade de atendimento Capacidade Transportadoras Veículos …" at bounding box center [622, 281] width 1245 height 562
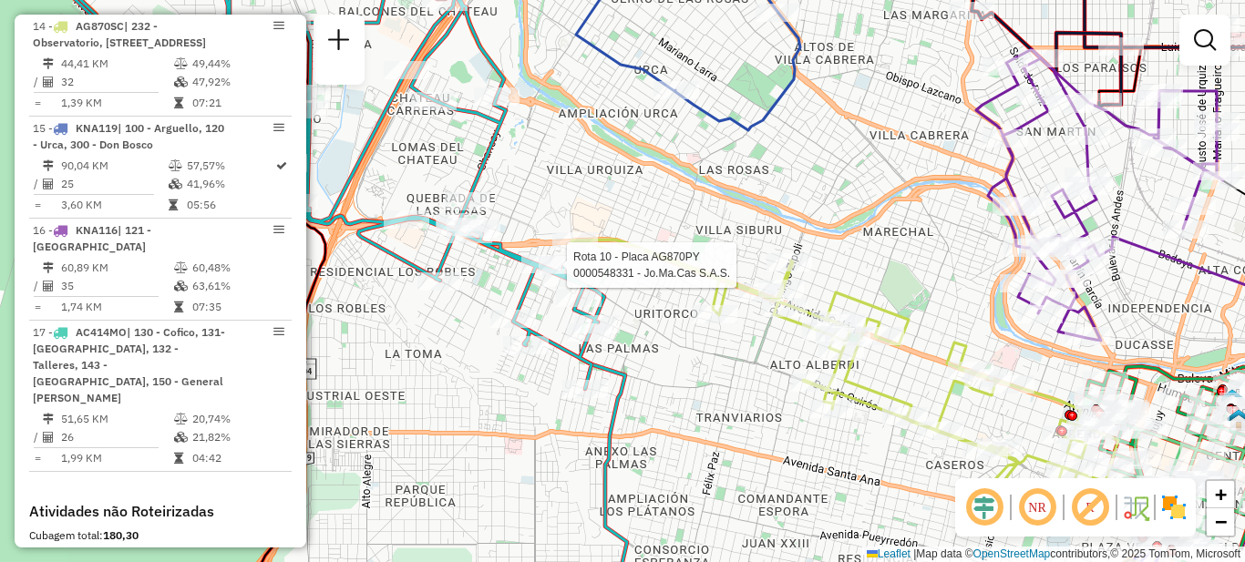
select select "**********"
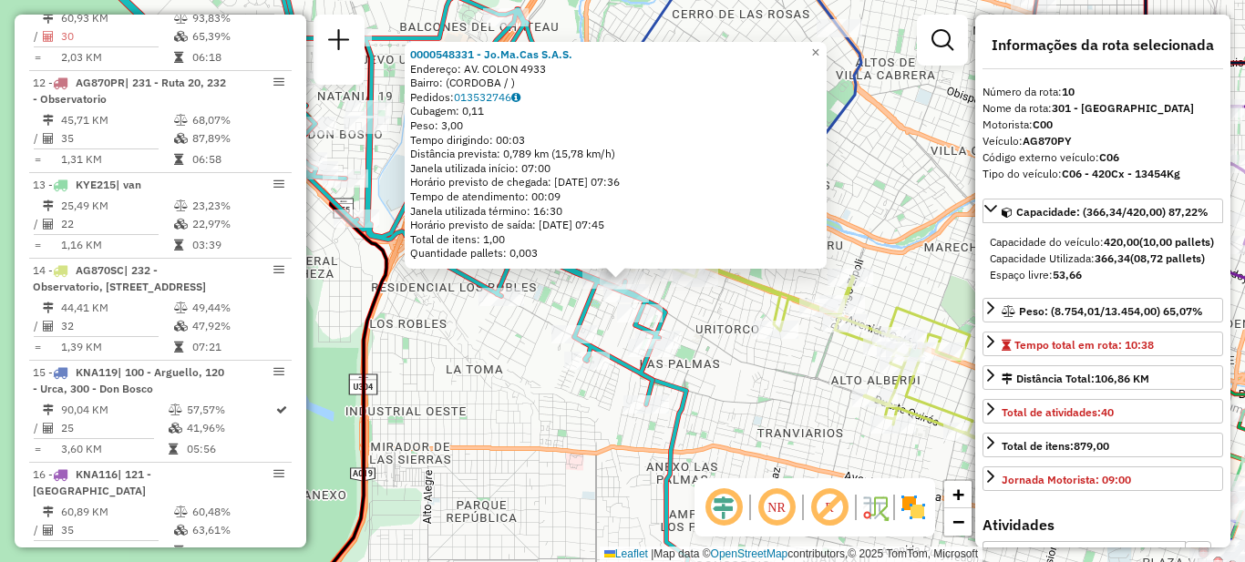
scroll to position [1535, 0]
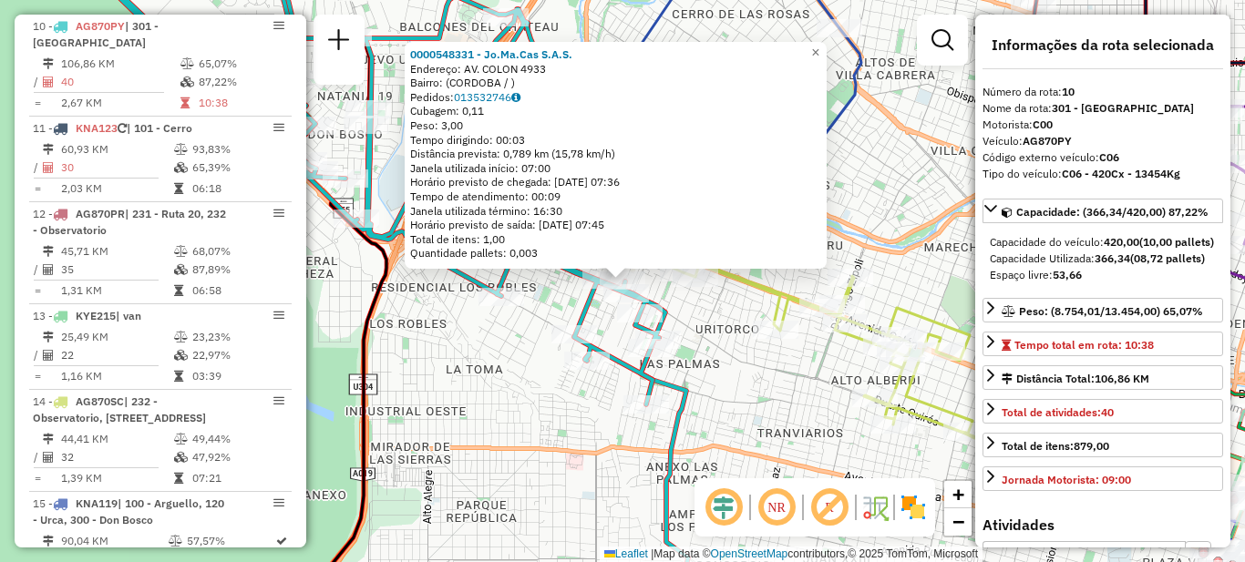
click at [718, 373] on div "0000548331 - Jo.Ma.Cas S.A.S. Endereço: AV. COLON 4933 Bairro: ([GEOGRAPHIC_DAT…" at bounding box center [622, 281] width 1245 height 562
